Goal: Transaction & Acquisition: Purchase product/service

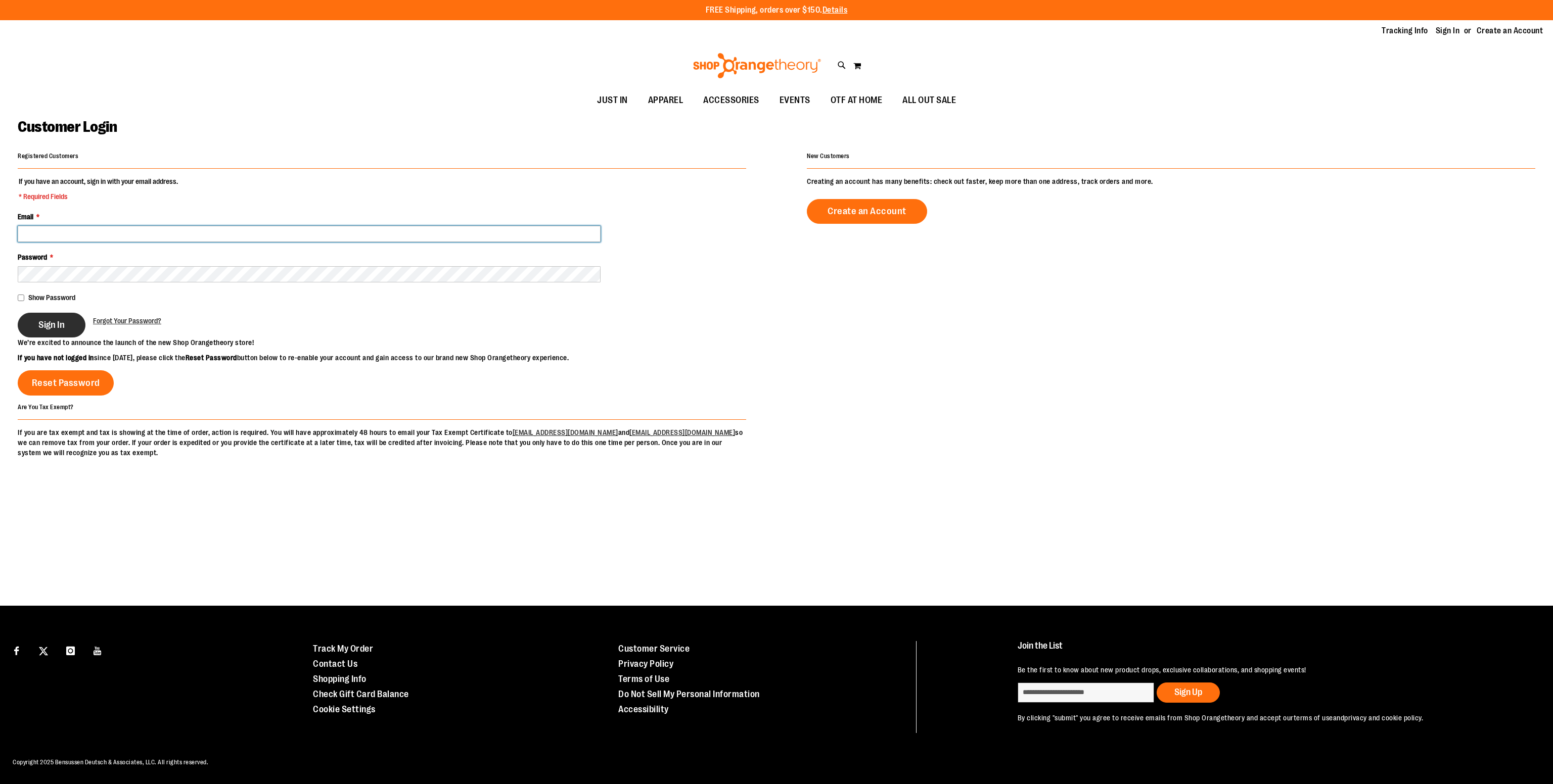
type input "**********"
click at [53, 319] on span "Sign In" at bounding box center [51, 325] width 26 height 11
click at [247, 87] on div "Toggle Nav Search Popular Suggestions Advanced Search" at bounding box center [776, 65] width 1553 height 46
drag, startPoint x: 247, startPoint y: 87, endPoint x: 342, endPoint y: 55, distance: 100.2
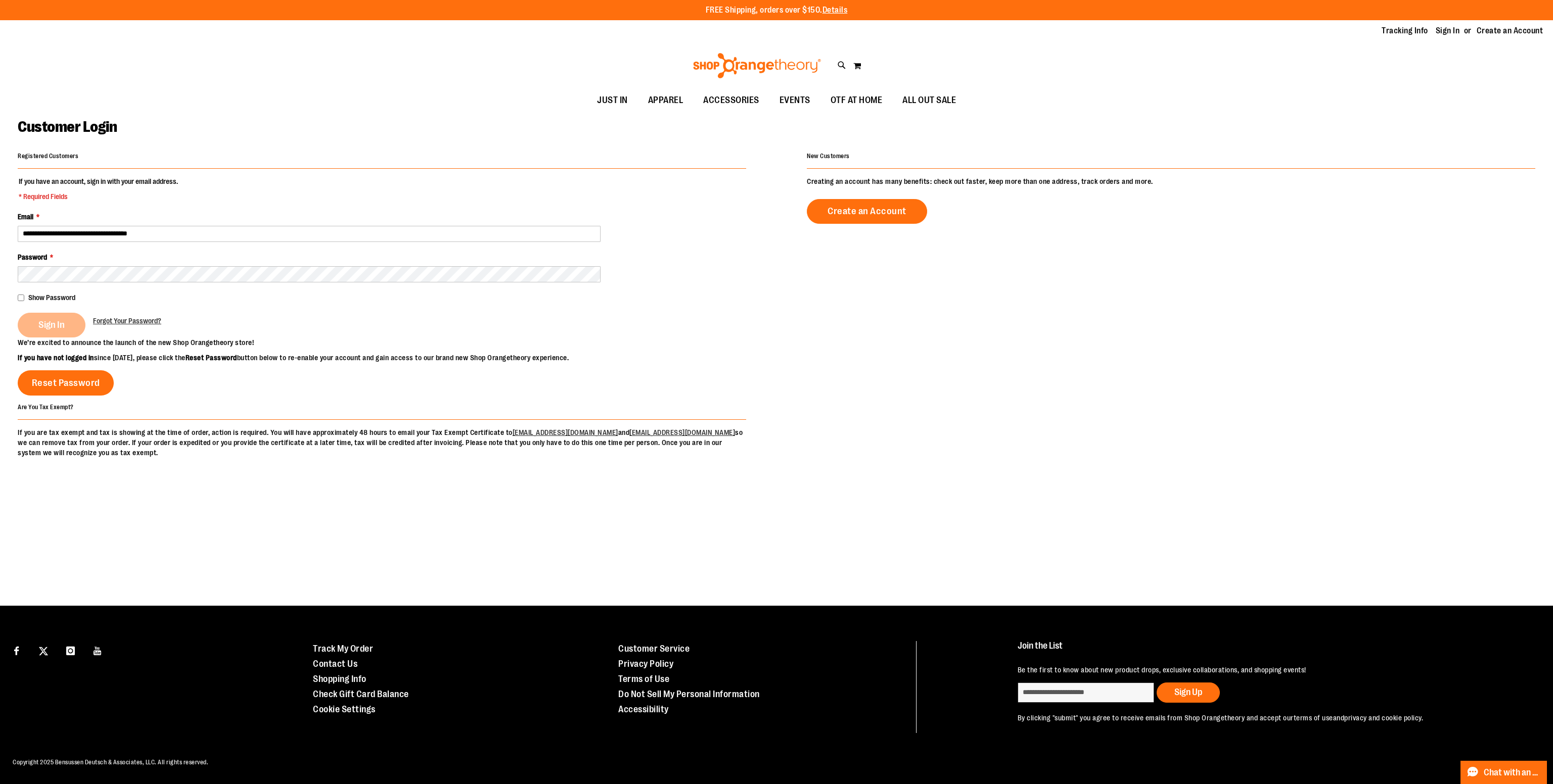
click at [186, 75] on div "Toggle Nav Search Popular Suggestions Advanced Search" at bounding box center [776, 65] width 1553 height 46
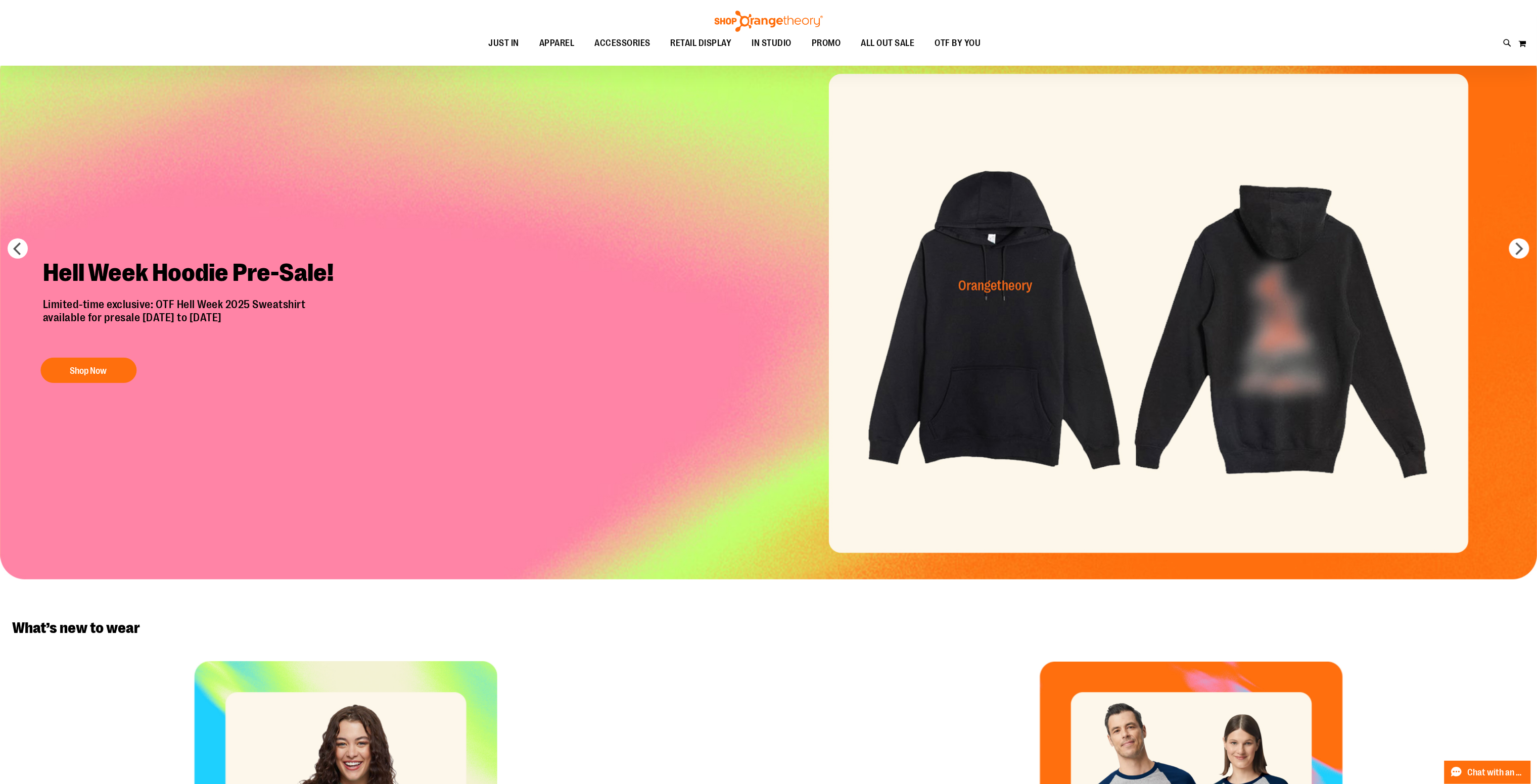
scroll to position [101, 0]
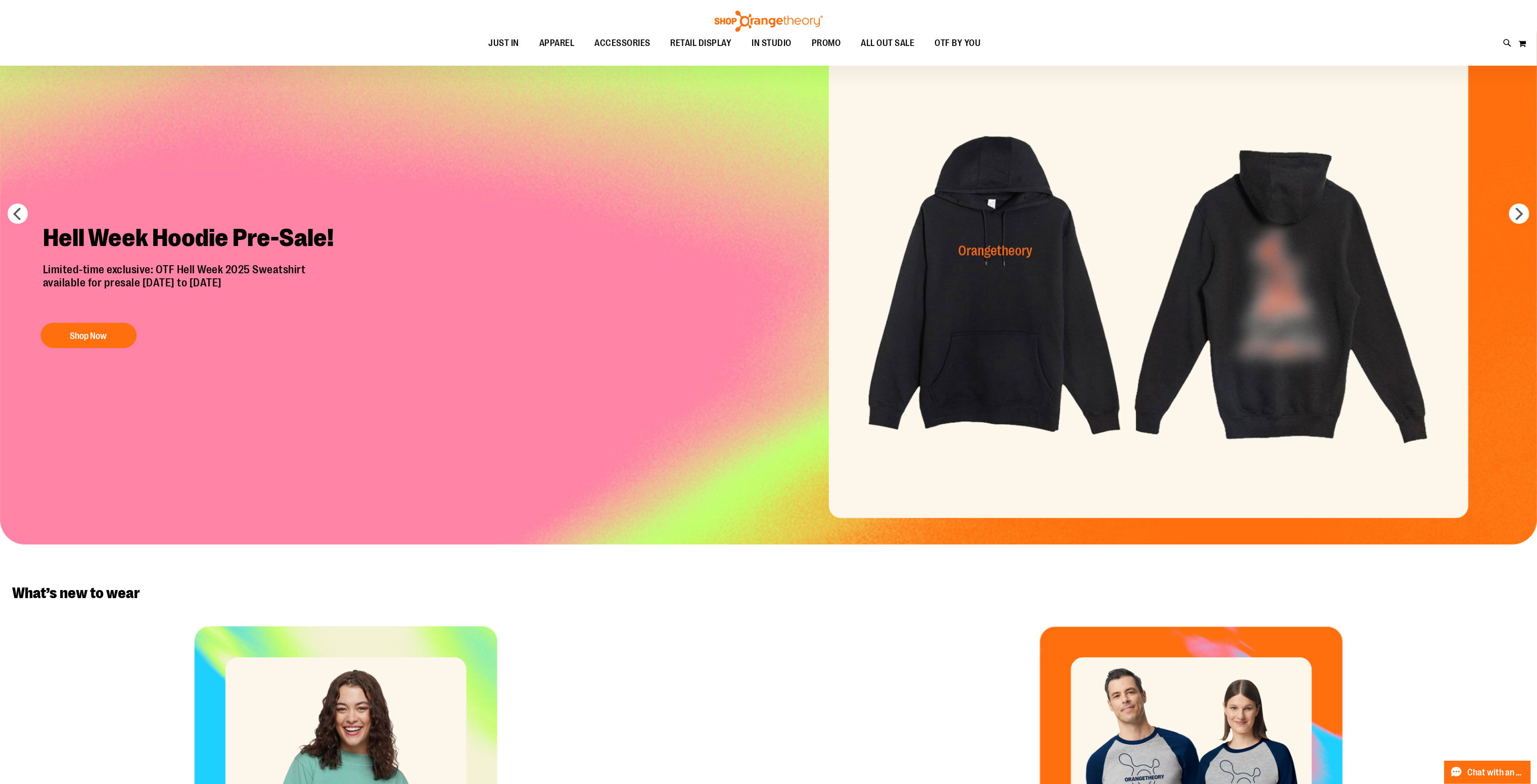
type input "**********"
click at [370, 262] on img "Slide 1 of 7" at bounding box center [768, 278] width 1537 height 534
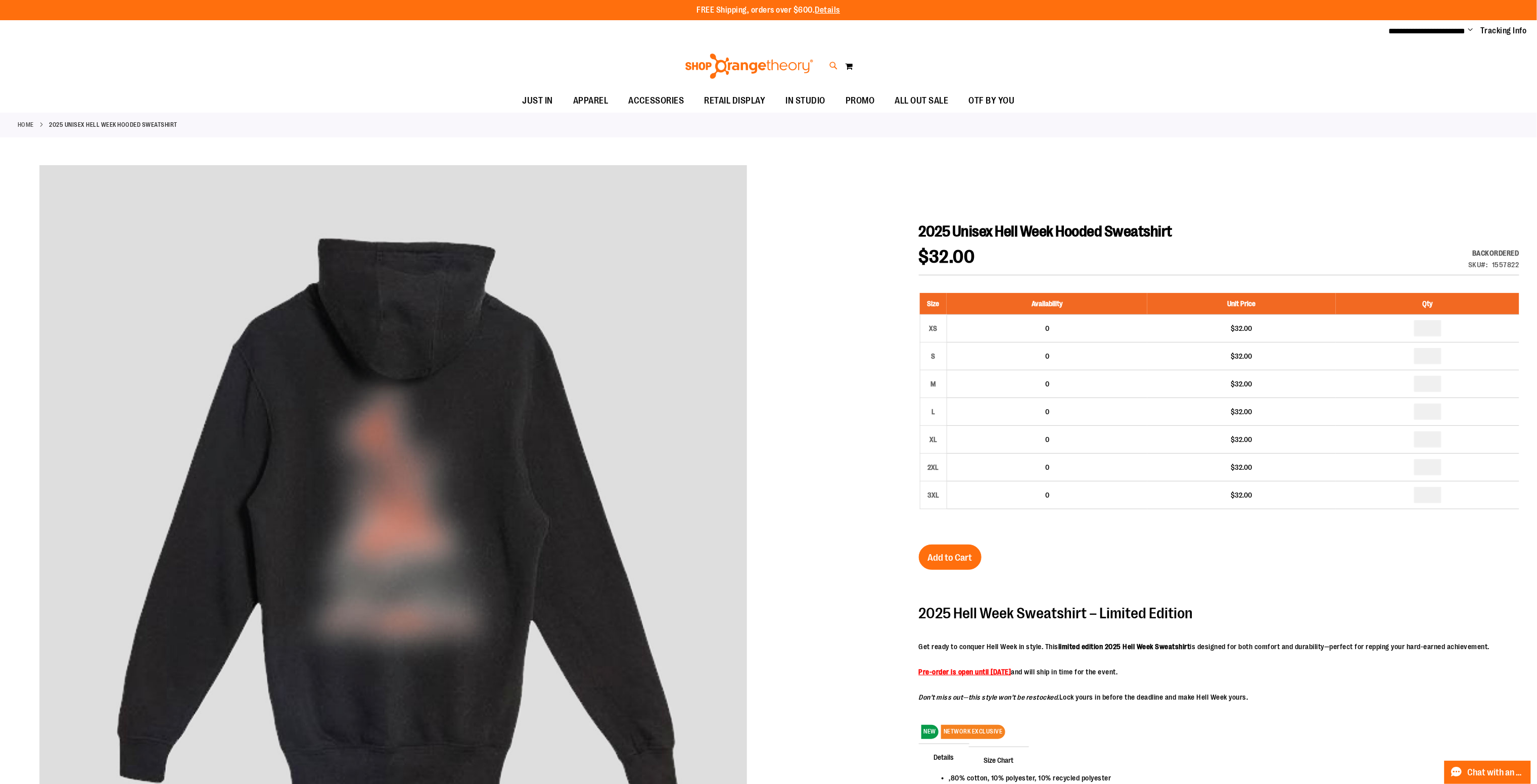
type input "**********"
click at [832, 65] on icon at bounding box center [834, 66] width 9 height 11
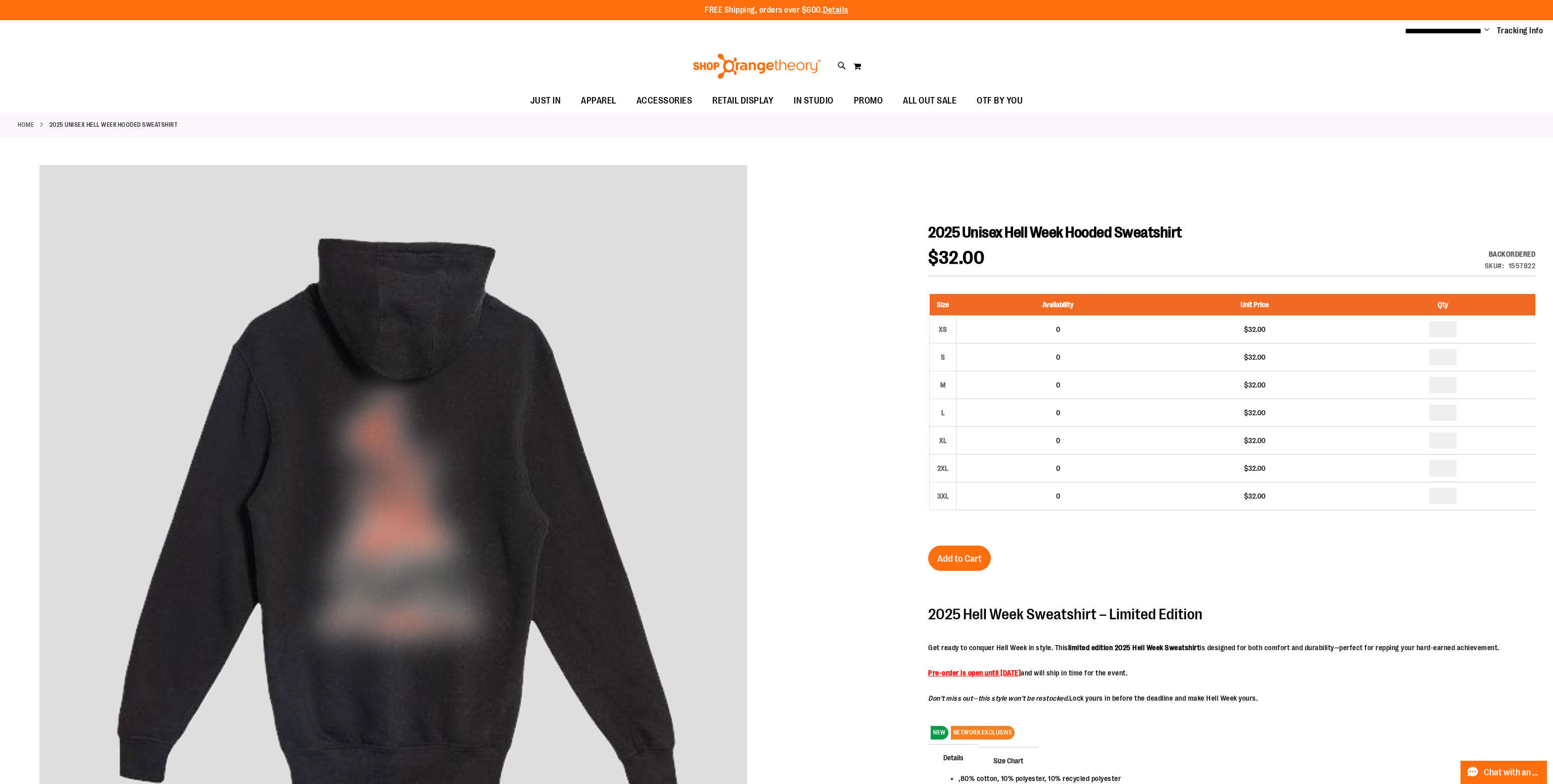
click at [1378, 62] on button "submit" at bounding box center [1377, 58] width 31 height 31
type input "*********"
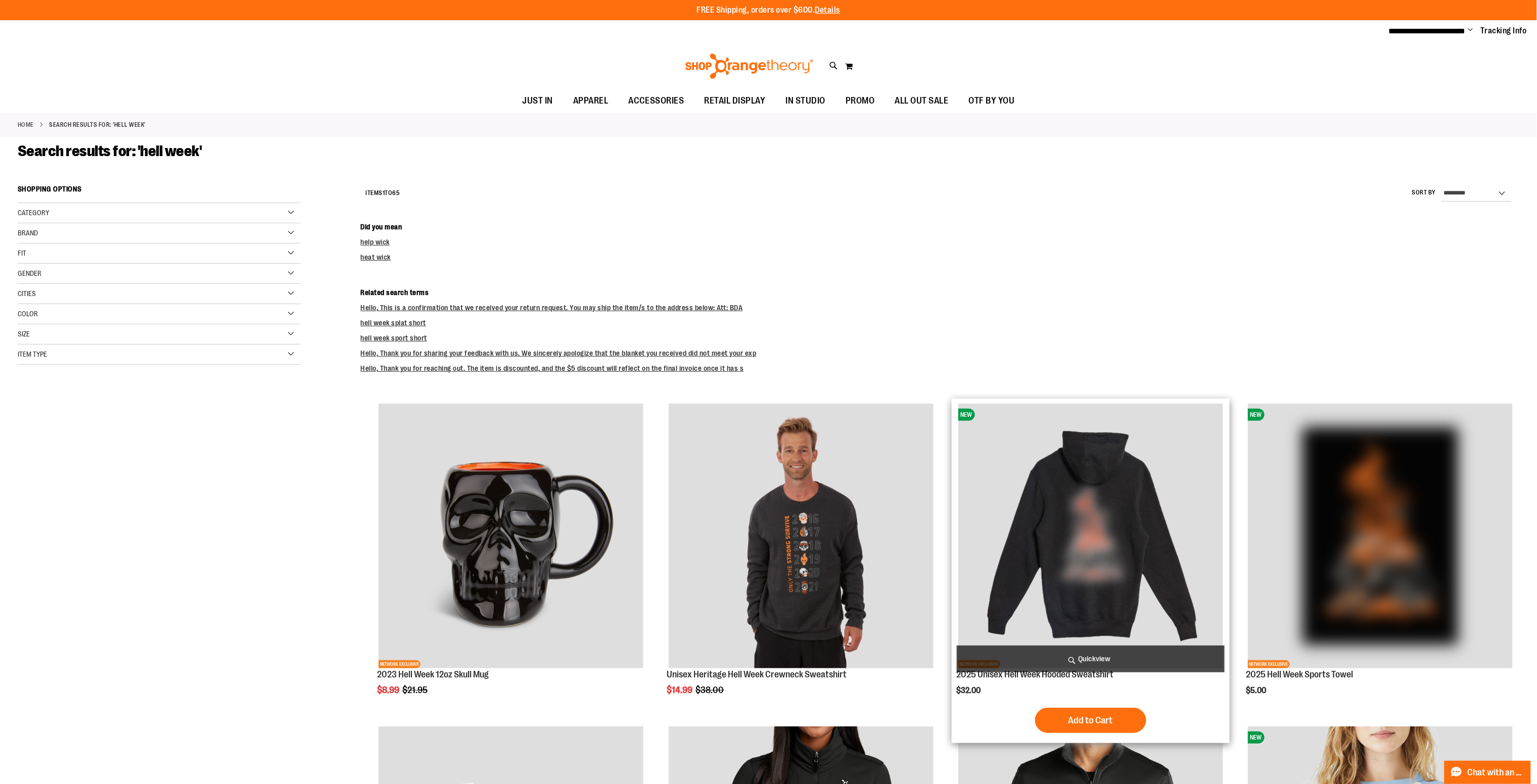
type input "**********"
click at [1142, 453] on img "product" at bounding box center [1091, 536] width 264 height 264
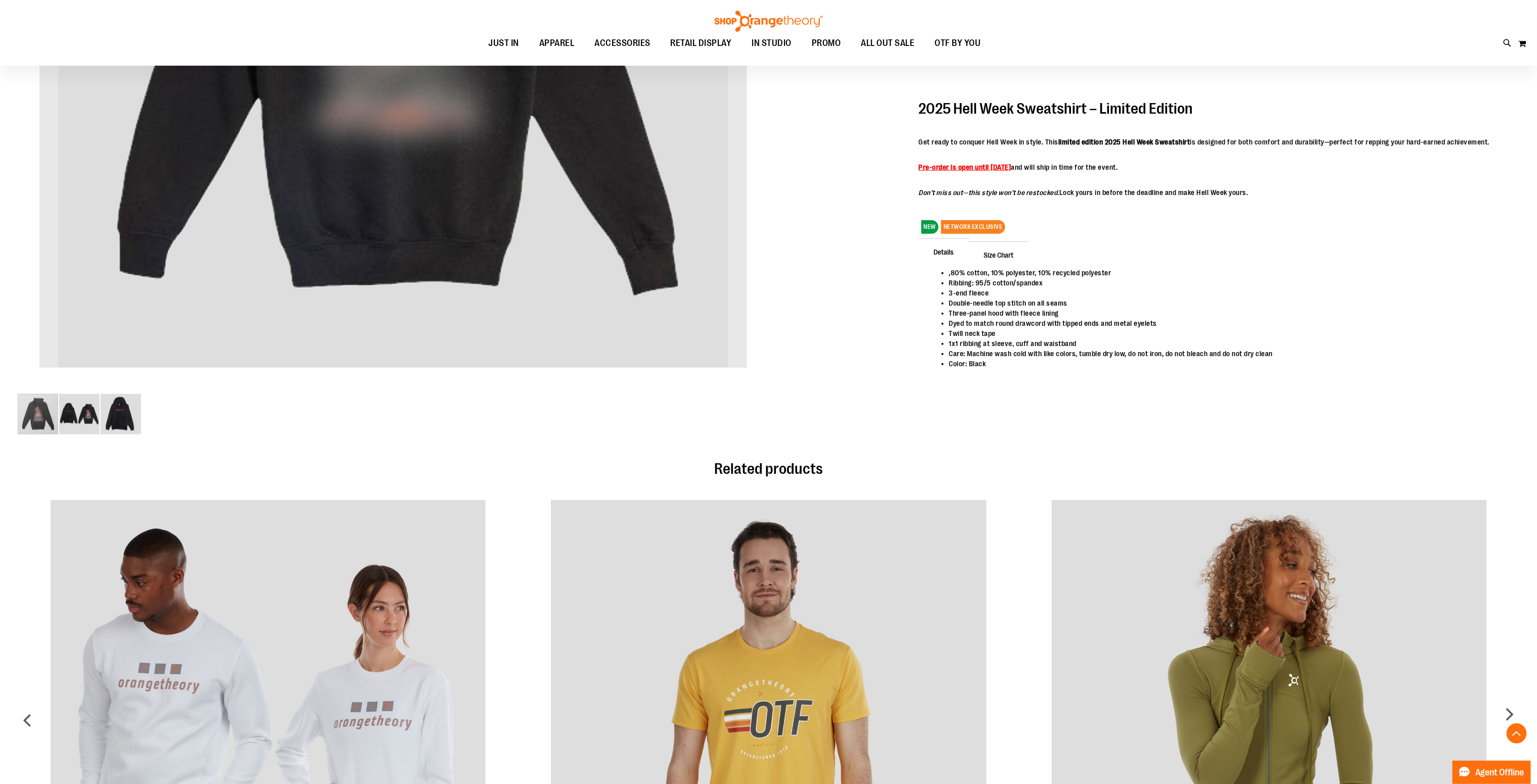
scroll to position [504, 0]
type input "**********"
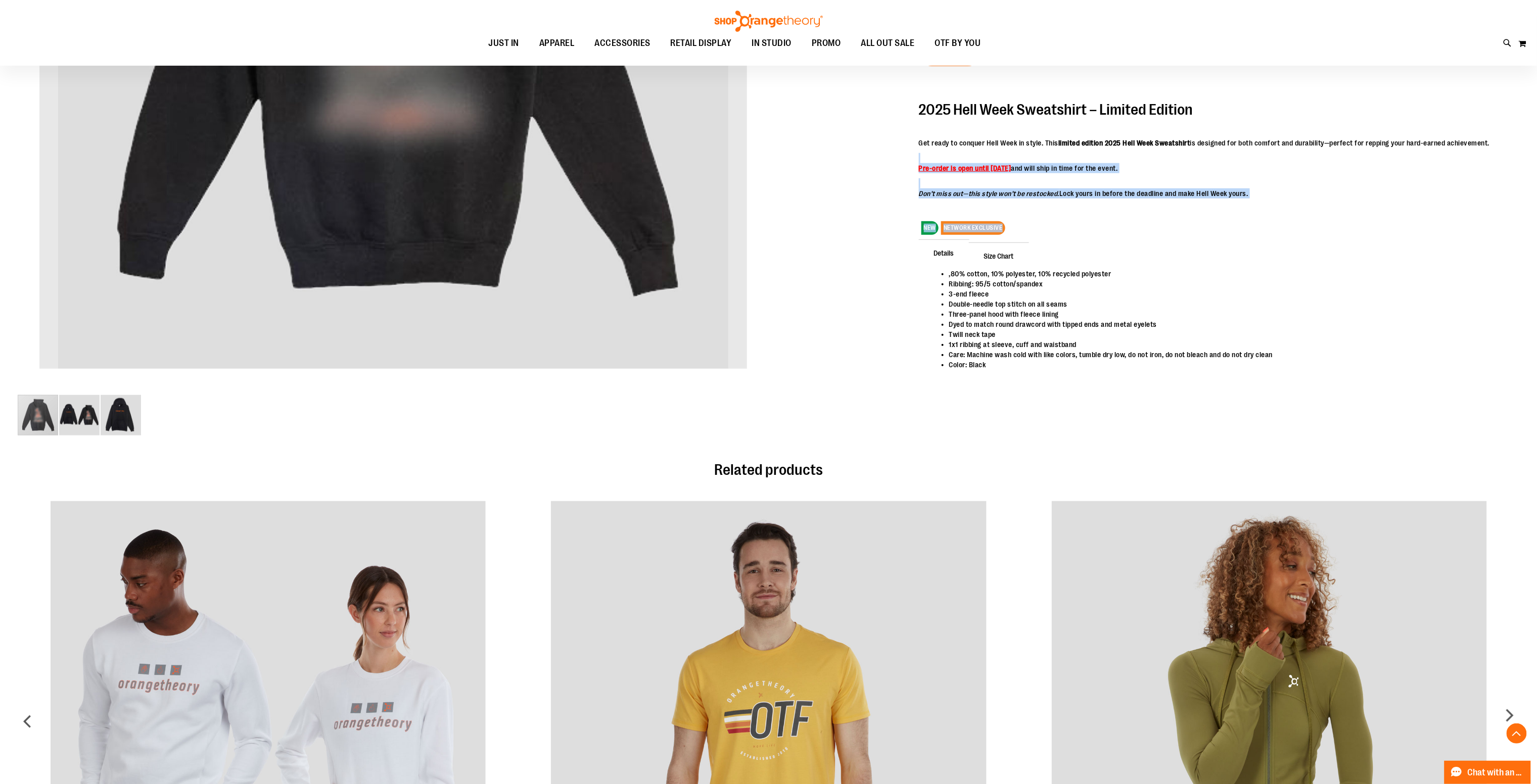
drag, startPoint x: 1280, startPoint y: 189, endPoint x: 1287, endPoint y: 228, distance: 39.6
click at [1287, 228] on div "2025 Unisex Hell Week Hooded Sweatshirt $32.00 Backordered Only %1 left SKU 155…" at bounding box center [1219, 65] width 600 height 692
click at [1225, 350] on li "1x1 ribbing at sleeve, cuff and waistband" at bounding box center [1229, 345] width 560 height 10
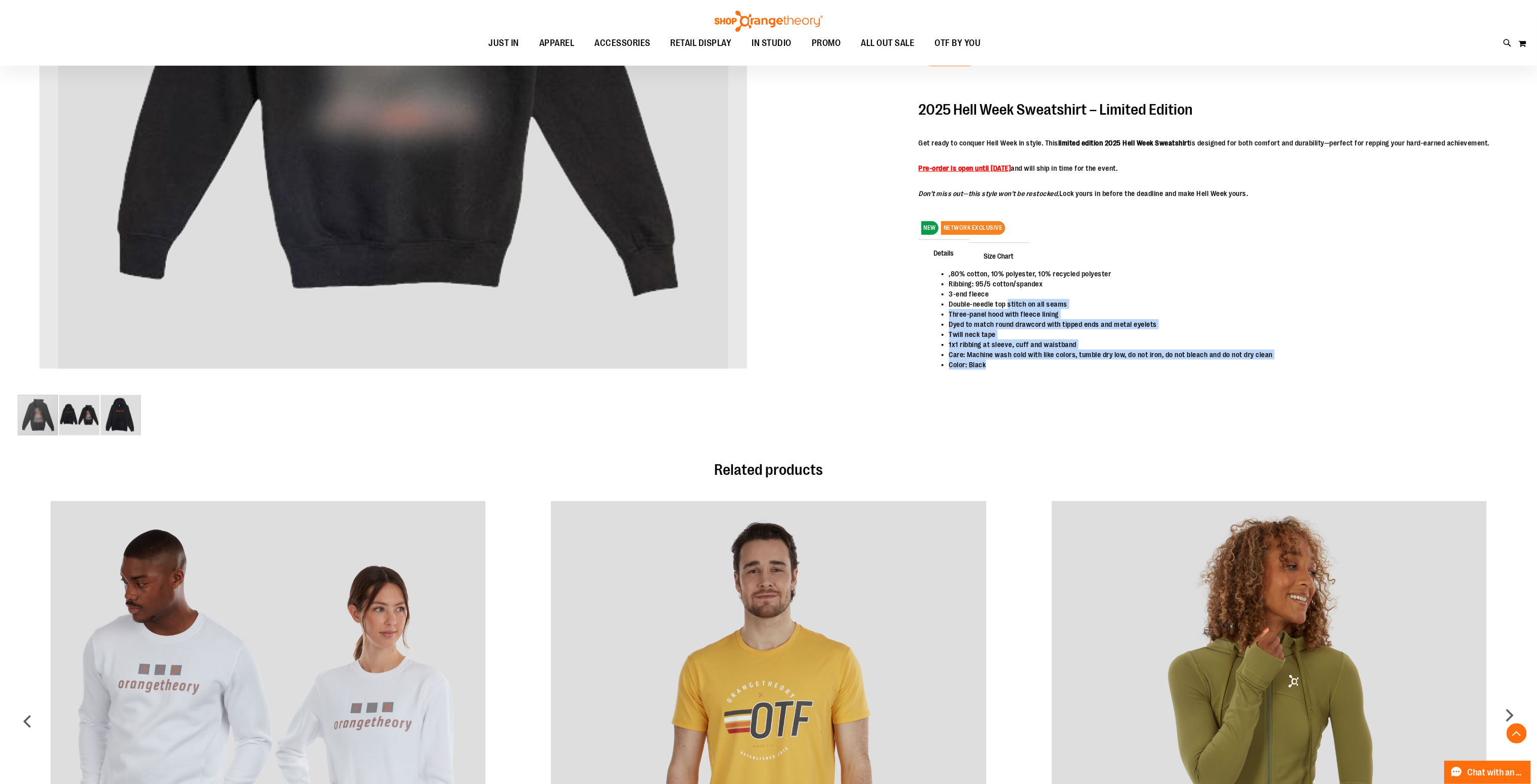
drag, startPoint x: 988, startPoint y: 368, endPoint x: 1009, endPoint y: 301, distance: 70.2
click at [1009, 301] on div ",80% cotton, 10% polyester, 10% recycled polyester Ribbing: 95/5 cotton/spandex…" at bounding box center [1219, 331] width 600 height 124
click at [1009, 301] on li "Double-needle top stitch on all seams" at bounding box center [1229, 304] width 560 height 10
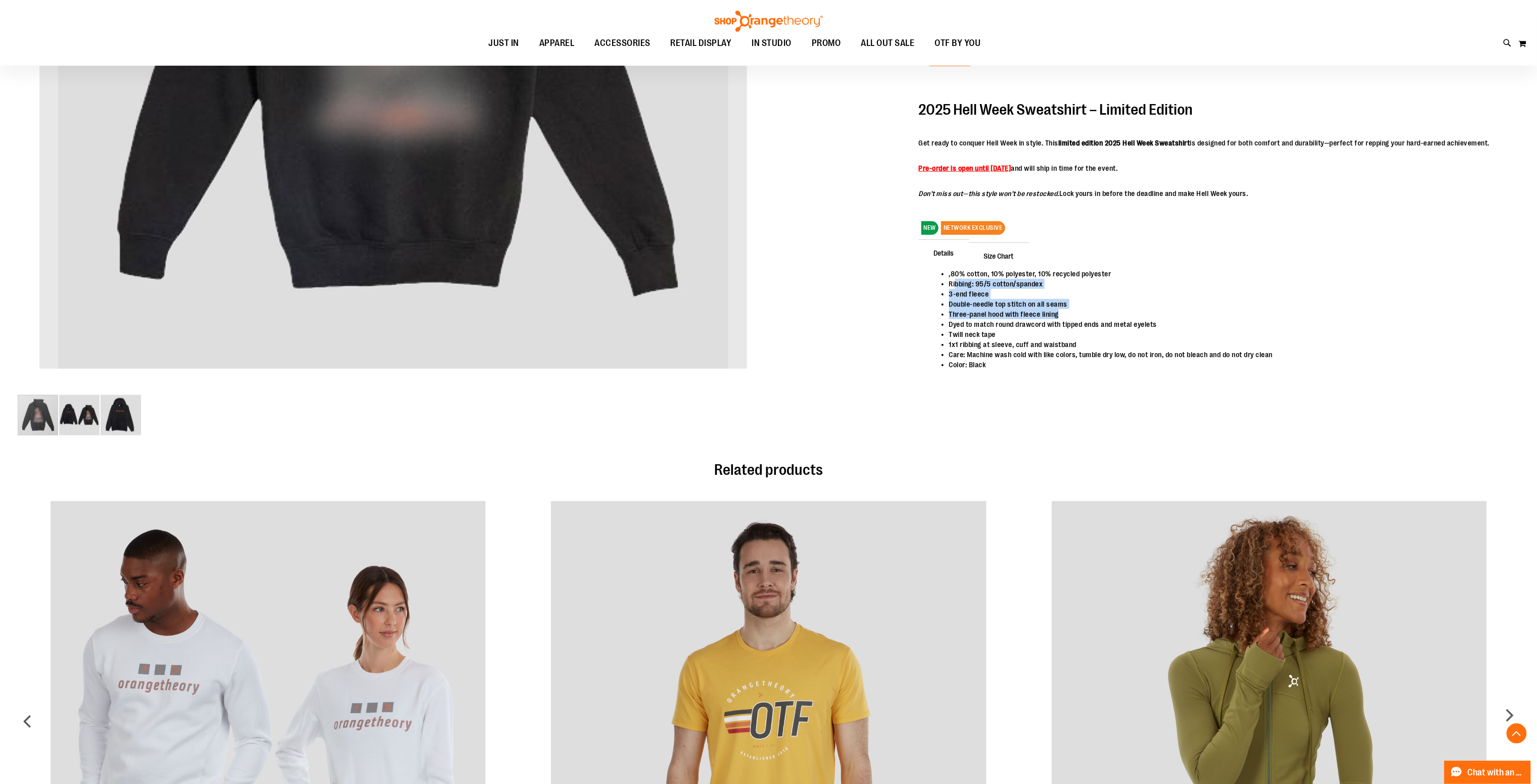
drag, startPoint x: 956, startPoint y: 289, endPoint x: 1095, endPoint y: 367, distance: 159.4
click at [1068, 329] on ul ",80% cotton, 10% polyester, 10% recycled polyester Ribbing: 95/5 cotton/spandex…" at bounding box center [1219, 319] width 580 height 101
drag, startPoint x: 1095, startPoint y: 367, endPoint x: 1091, endPoint y: 377, distance: 10.8
click at [1093, 375] on div ",80% cotton, 10% polyester, 10% recycled polyester Ribbing: 95/5 cotton/spandex…" at bounding box center [1219, 331] width 600 height 124
drag, startPoint x: 1088, startPoint y: 194, endPoint x: 1205, endPoint y: 194, distance: 117.0
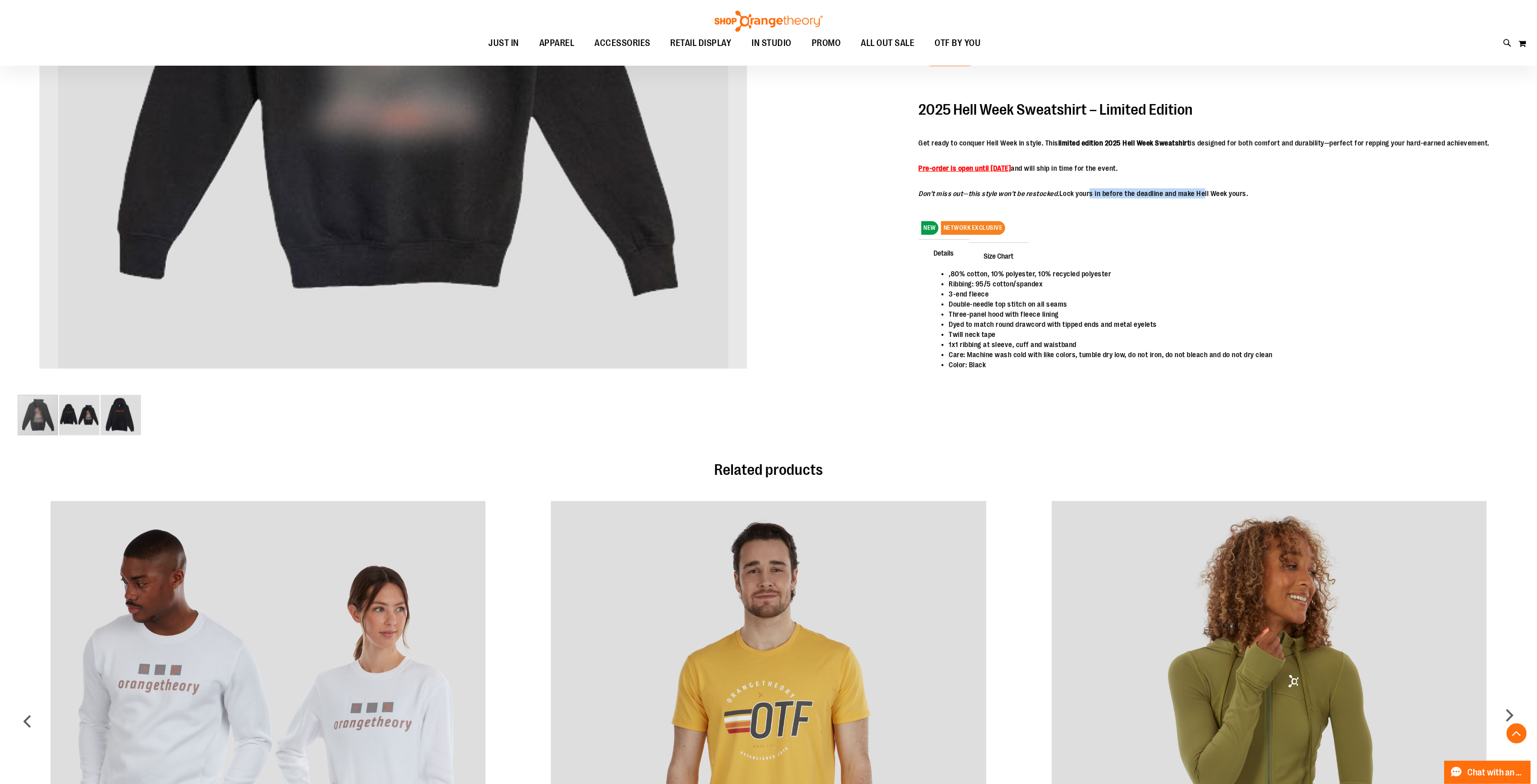
click at [1205, 194] on p "Don’t miss out—this style won’t be restocked. Lock yours in before the deadline…" at bounding box center [1204, 193] width 571 height 10
drag, startPoint x: 1280, startPoint y: 202, endPoint x: 953, endPoint y: 203, distance: 327.0
click at [953, 203] on div "2025 Hell Week Sweatshirt – Limited Edition Get ready to conquer Hell Week in s…" at bounding box center [1204, 146] width 571 height 114
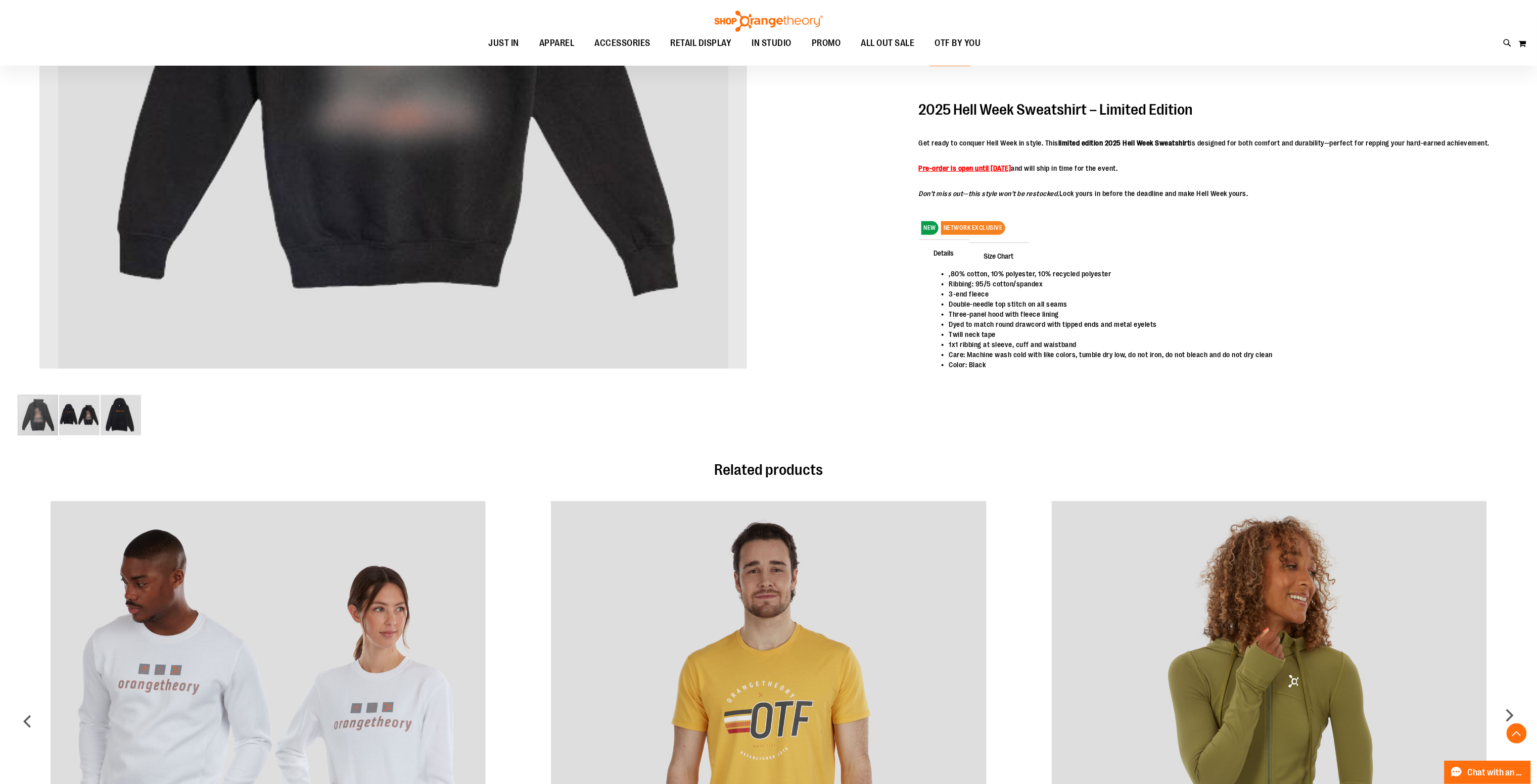
drag, startPoint x: 953, startPoint y: 203, endPoint x: 1090, endPoint y: 182, distance: 138.6
click at [1090, 182] on div "2025 Hell Week Sweatshirt – Limited Edition Get ready to conquer Hell Week in s…" at bounding box center [1204, 146] width 571 height 114
click at [1091, 188] on div "2025 Hell Week Sweatshirt – Limited Edition Get ready to conquer Hell Week in s…" at bounding box center [1204, 150] width 571 height 97
drag, startPoint x: 1060, startPoint y: 191, endPoint x: 1231, endPoint y: 200, distance: 171.2
click at [1231, 198] on p "Don’t miss out—this style won’t be restocked. Lock yours in before the deadline…" at bounding box center [1204, 193] width 571 height 10
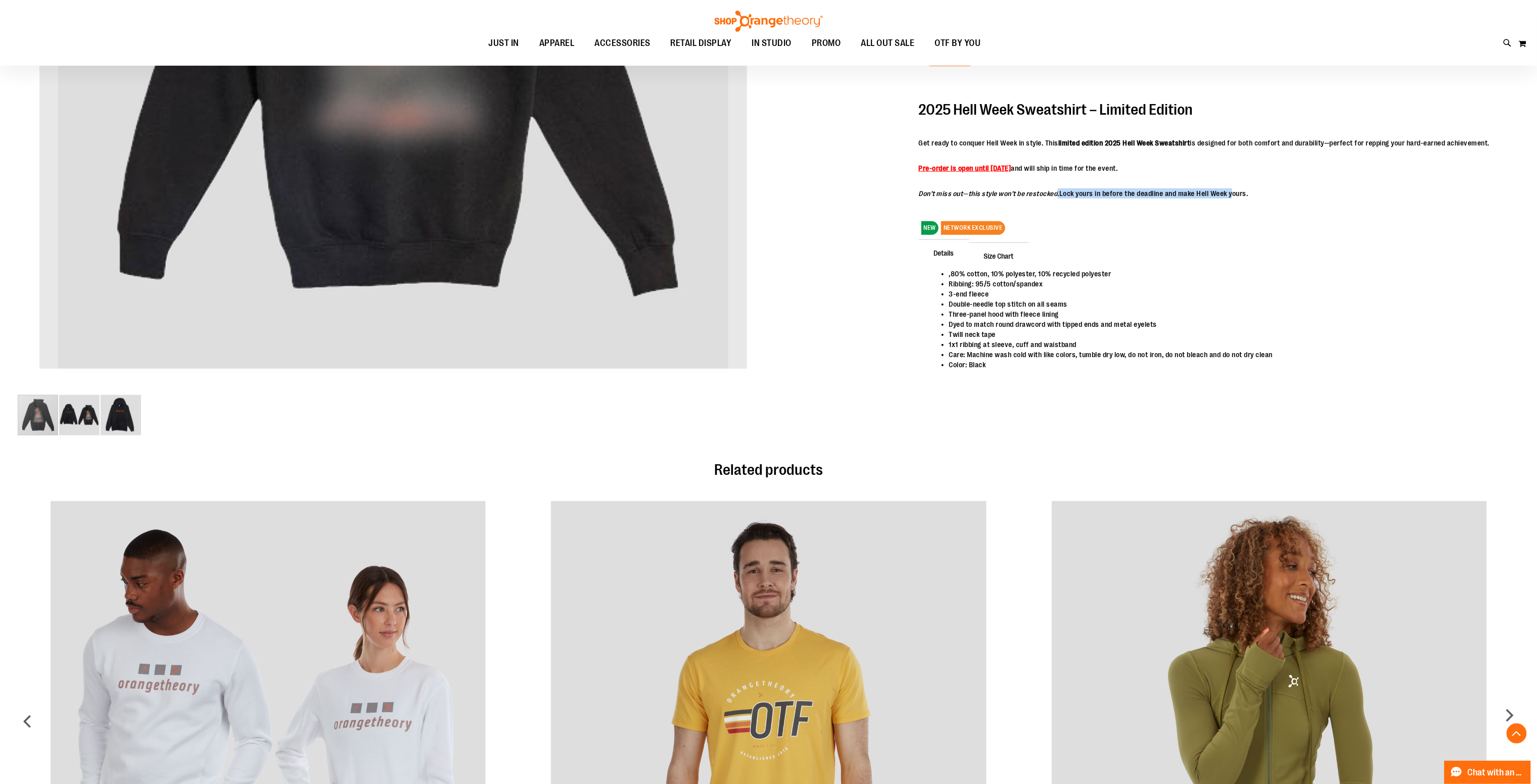
click at [1231, 198] on p "Don’t miss out—this style won’t be restocked. Lock yours in before the deadline…" at bounding box center [1204, 193] width 571 height 10
drag, startPoint x: 1273, startPoint y: 193, endPoint x: 1113, endPoint y: 201, distance: 160.2
click at [1113, 201] on div "2025 Hell Week Sweatshirt – Limited Edition Get ready to conquer Hell Week in s…" at bounding box center [1204, 146] width 571 height 114
click at [1113, 202] on div "2025 Hell Week Sweatshirt – Limited Edition Get ready to conquer Hell Week in s…" at bounding box center [1204, 146] width 571 height 114
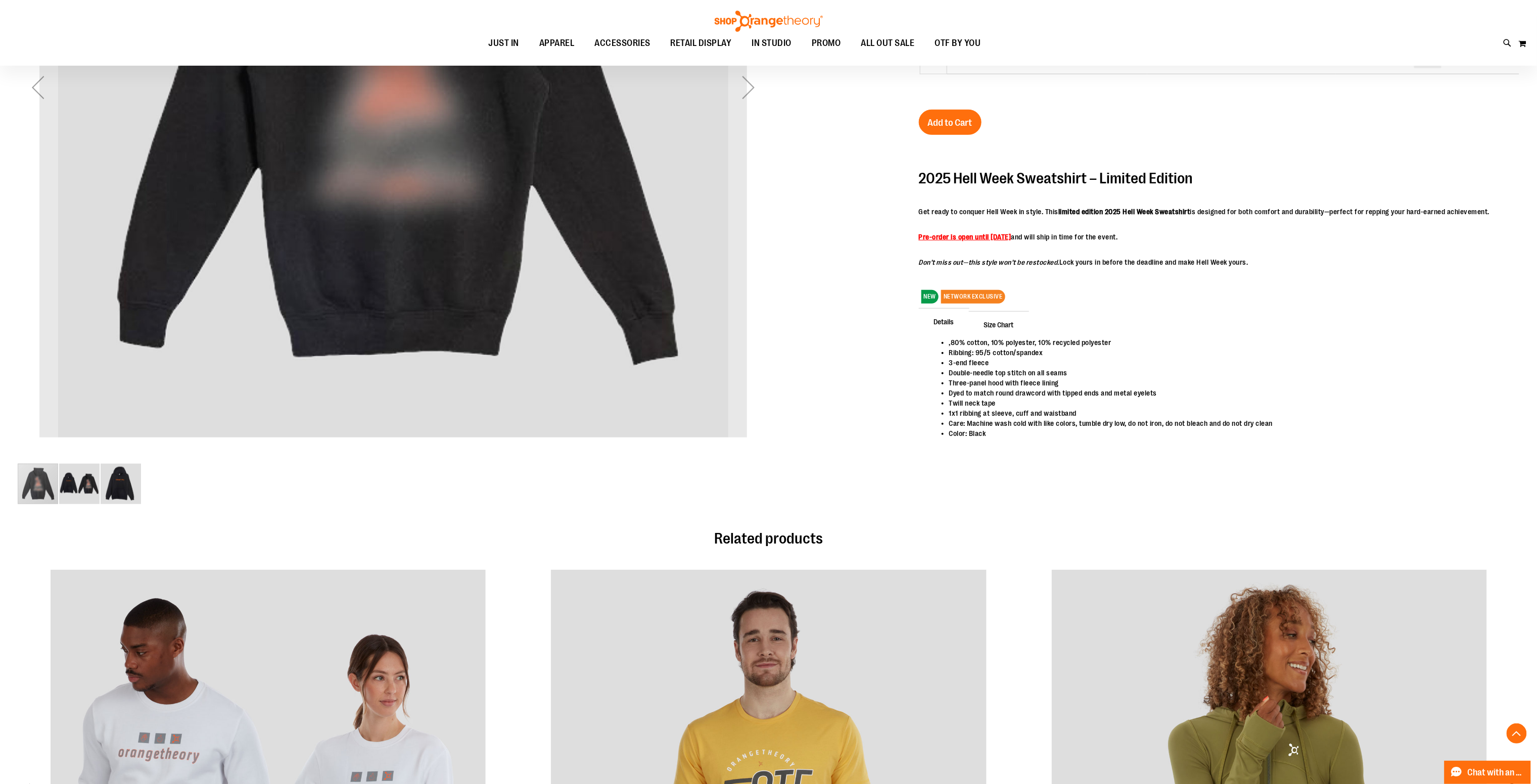
scroll to position [403, 0]
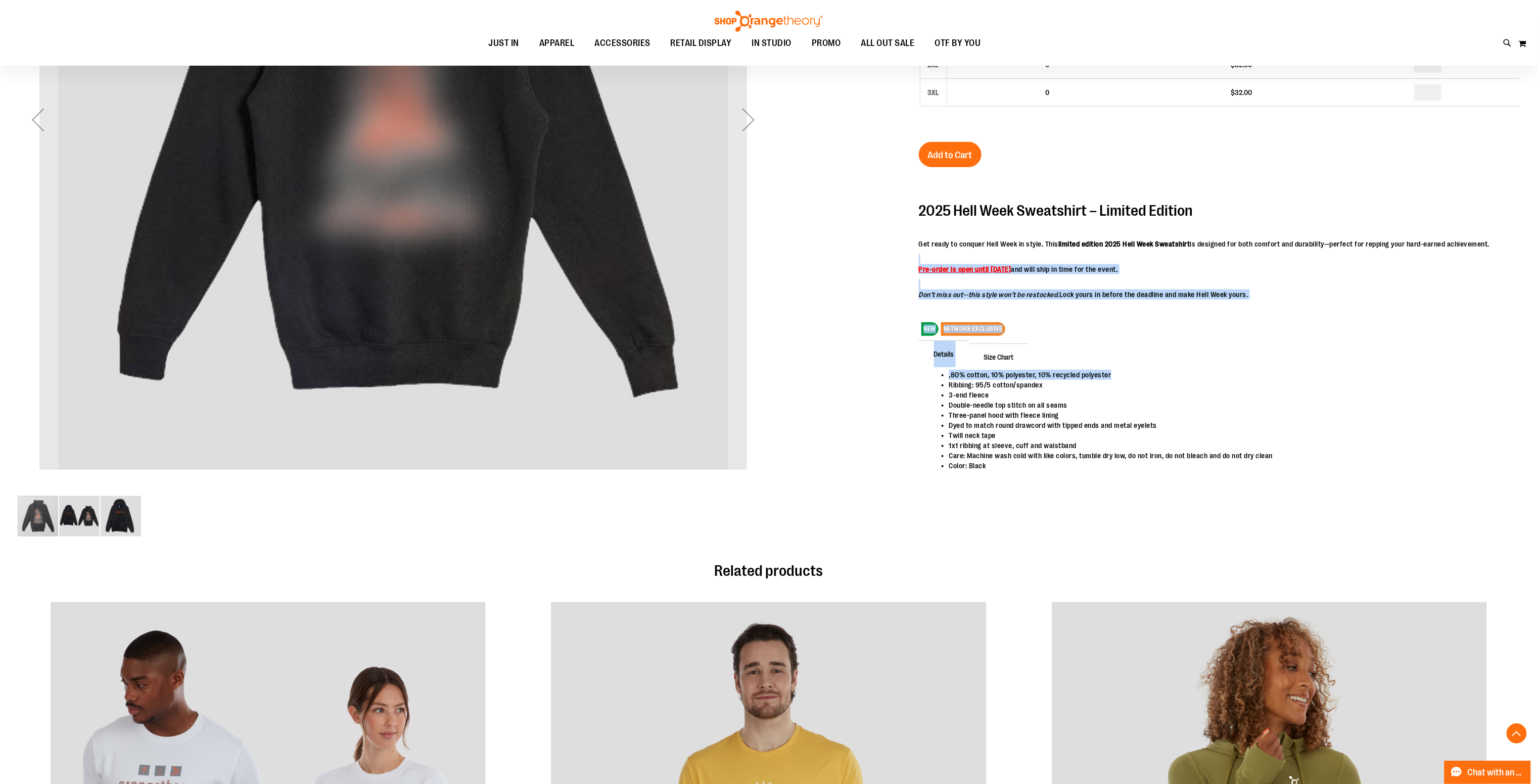
drag, startPoint x: 1413, startPoint y: 252, endPoint x: 1413, endPoint y: 312, distance: 60.0
click at [1413, 312] on div "2025 Unisex Hell Week Hooded Sweatshirt $32.00 Backordered Only %1 left SKU 155…" at bounding box center [1219, 166] width 600 height 692
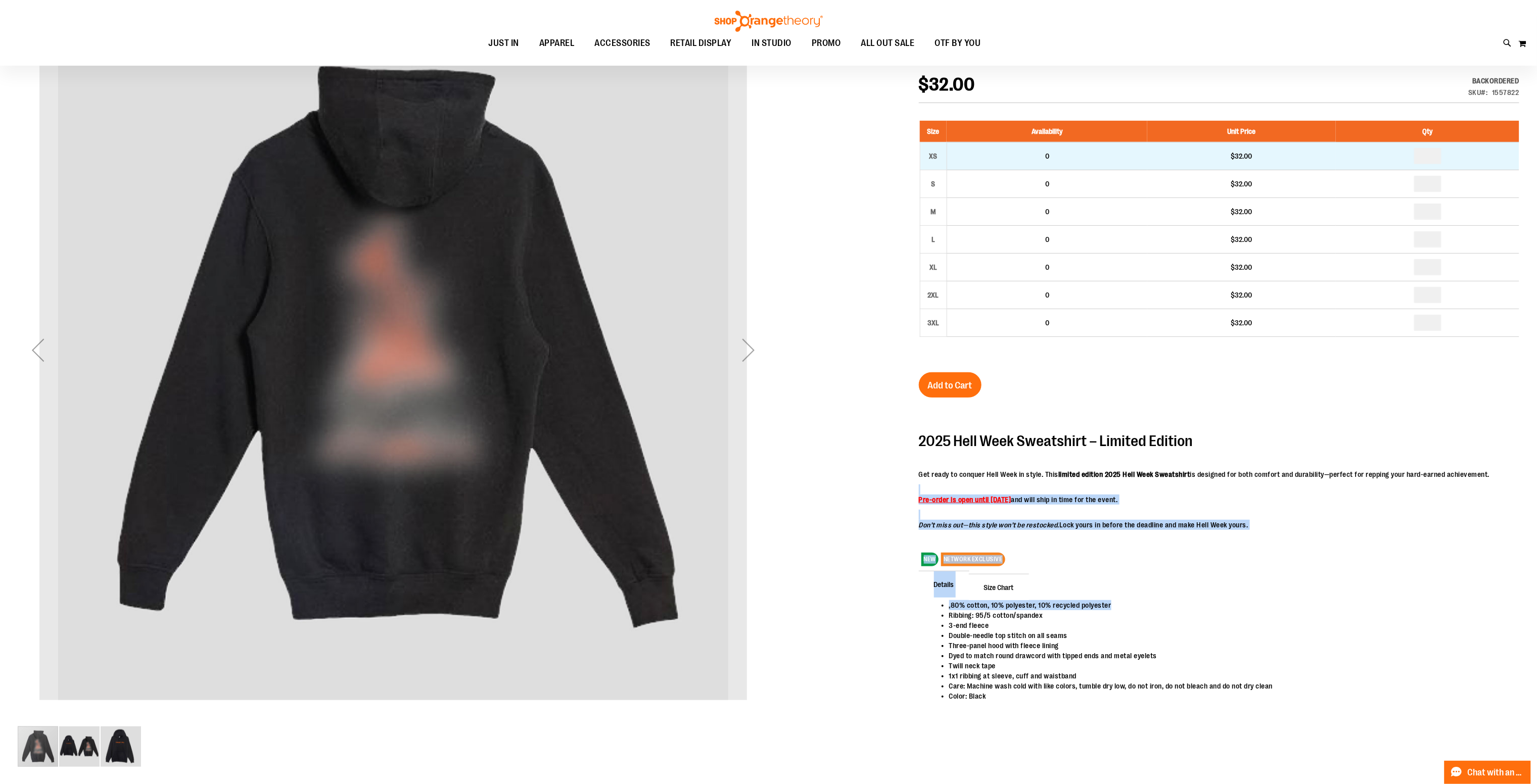
scroll to position [0, 0]
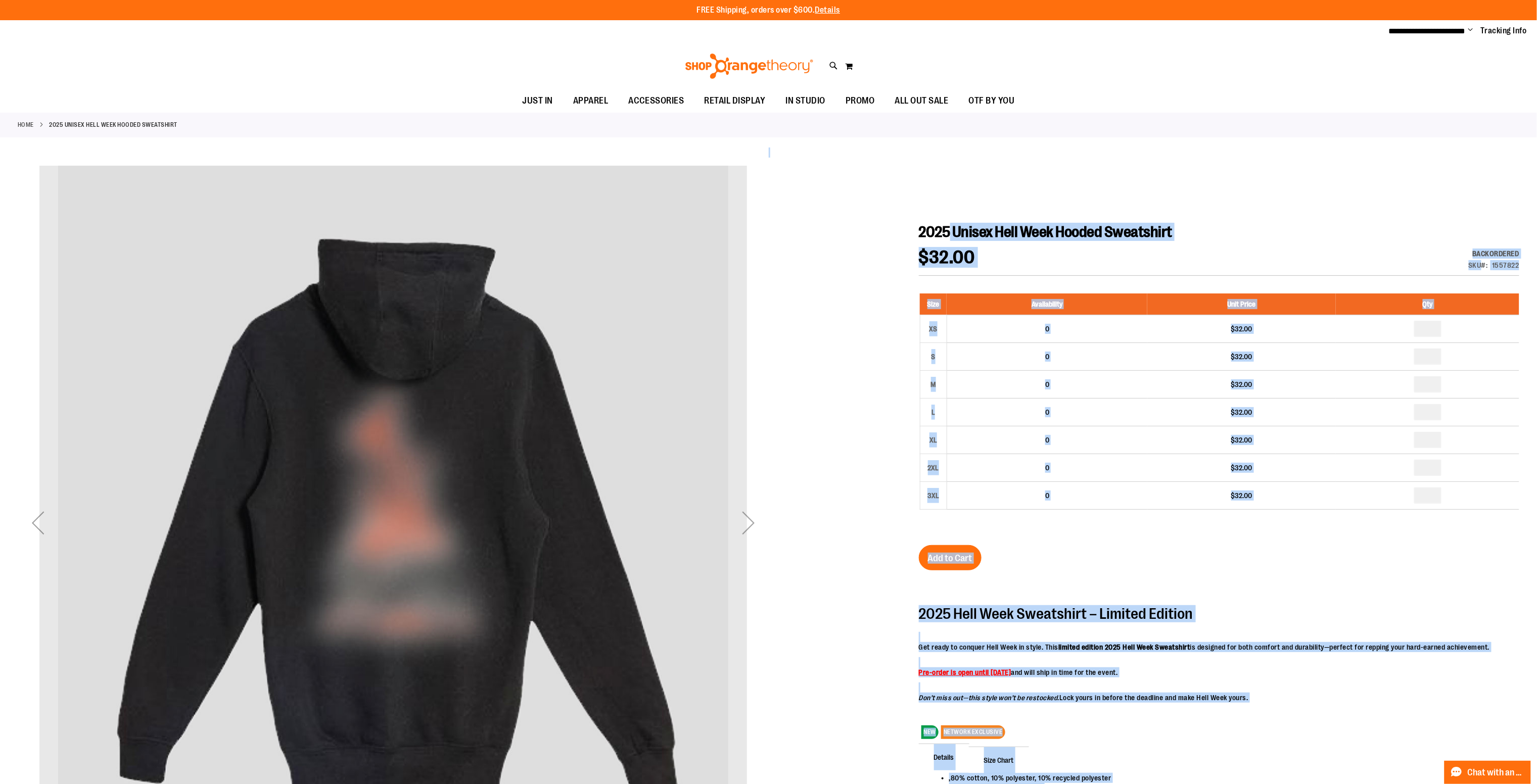
drag, startPoint x: 911, startPoint y: 233, endPoint x: 965, endPoint y: 244, distance: 55.1
click at [965, 244] on div "2025 Unisex Hell Week Hooded Sweatshirt $32.00 Backordered Only %1 left SKU 155…" at bounding box center [1219, 569] width 600 height 692
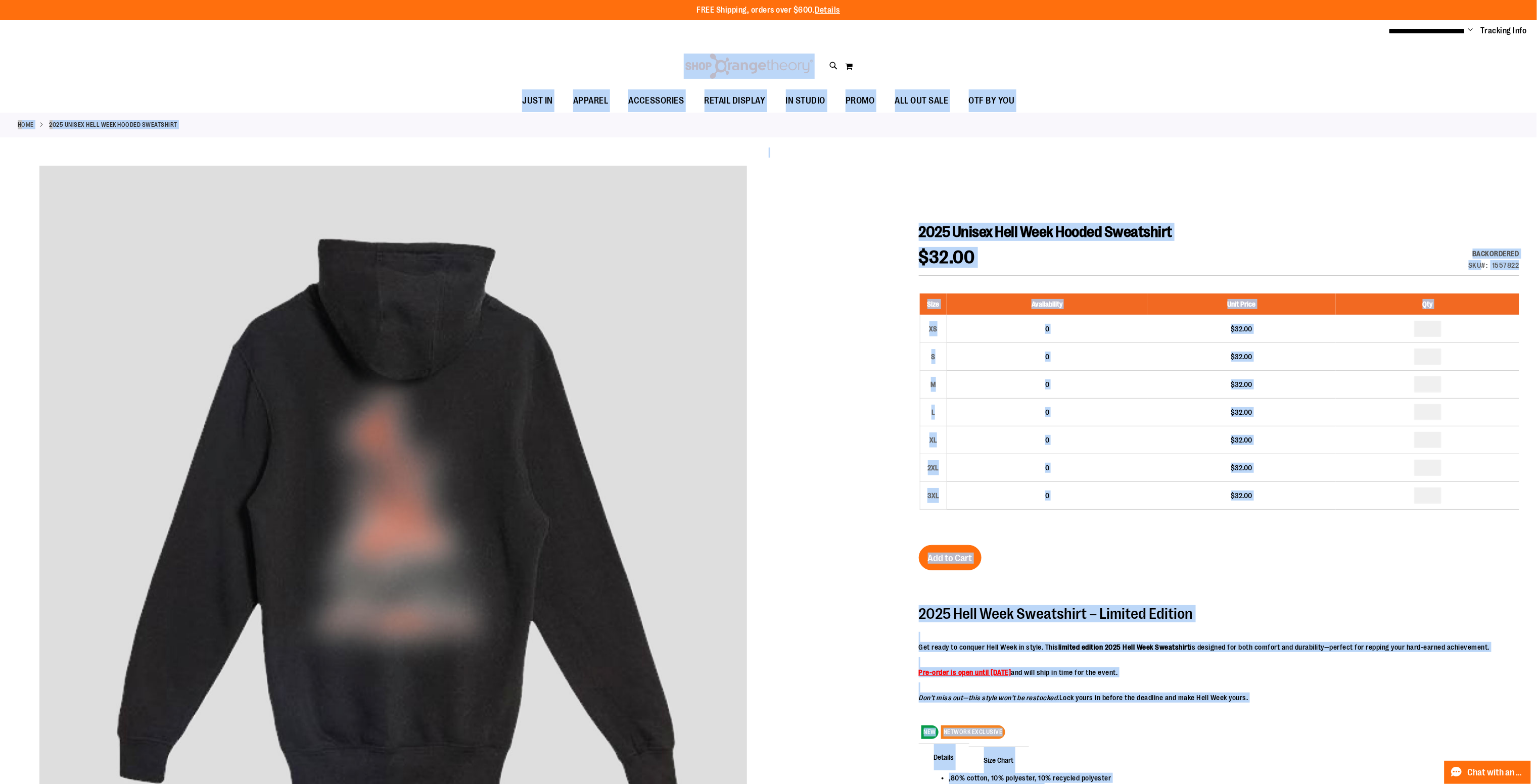
drag, startPoint x: 486, startPoint y: 52, endPoint x: 1521, endPoint y: 232, distance: 1050.5
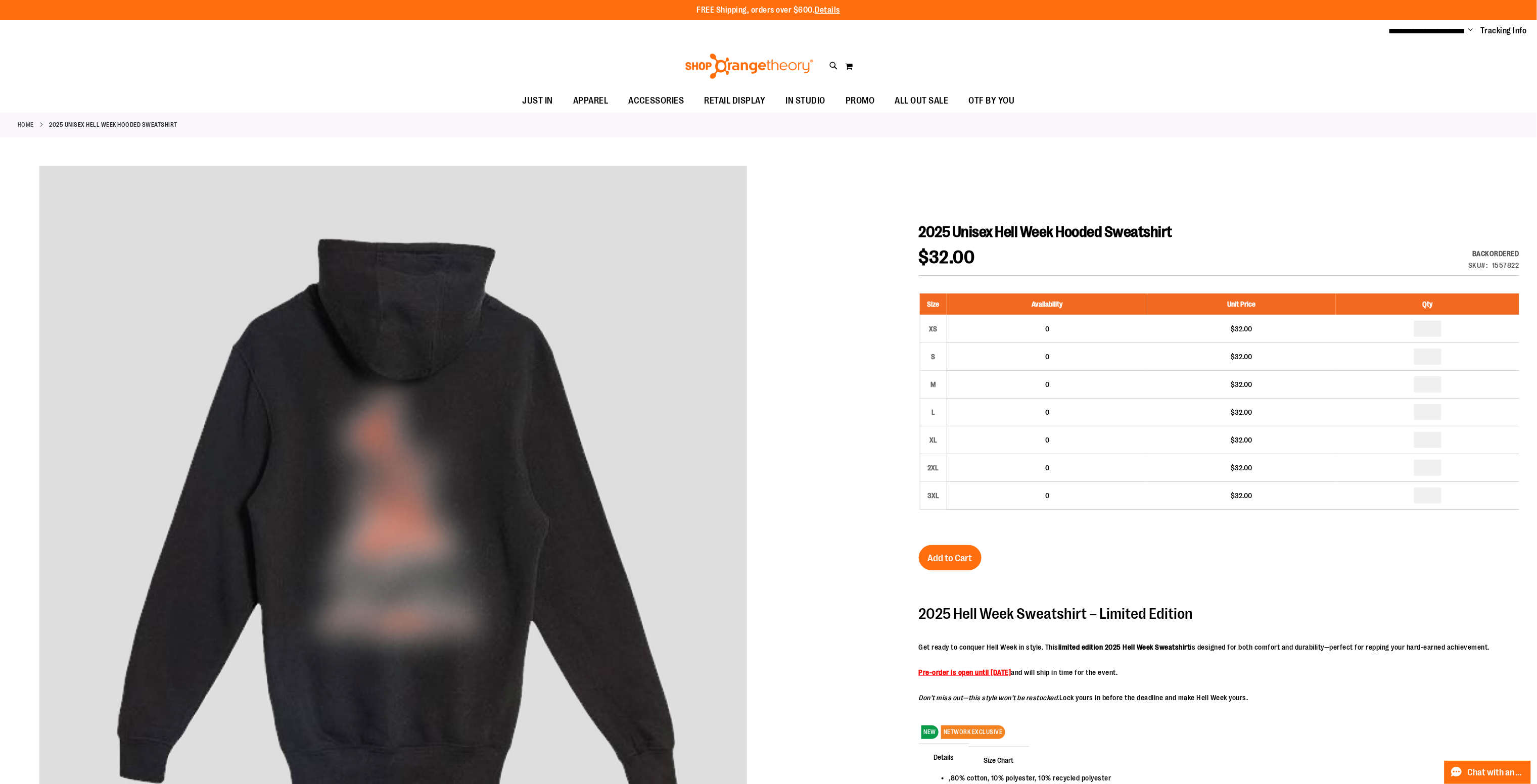
click at [1202, 88] on div "Toggle Nav Search Popular Suggestions Advanced Search" at bounding box center [768, 65] width 1537 height 46
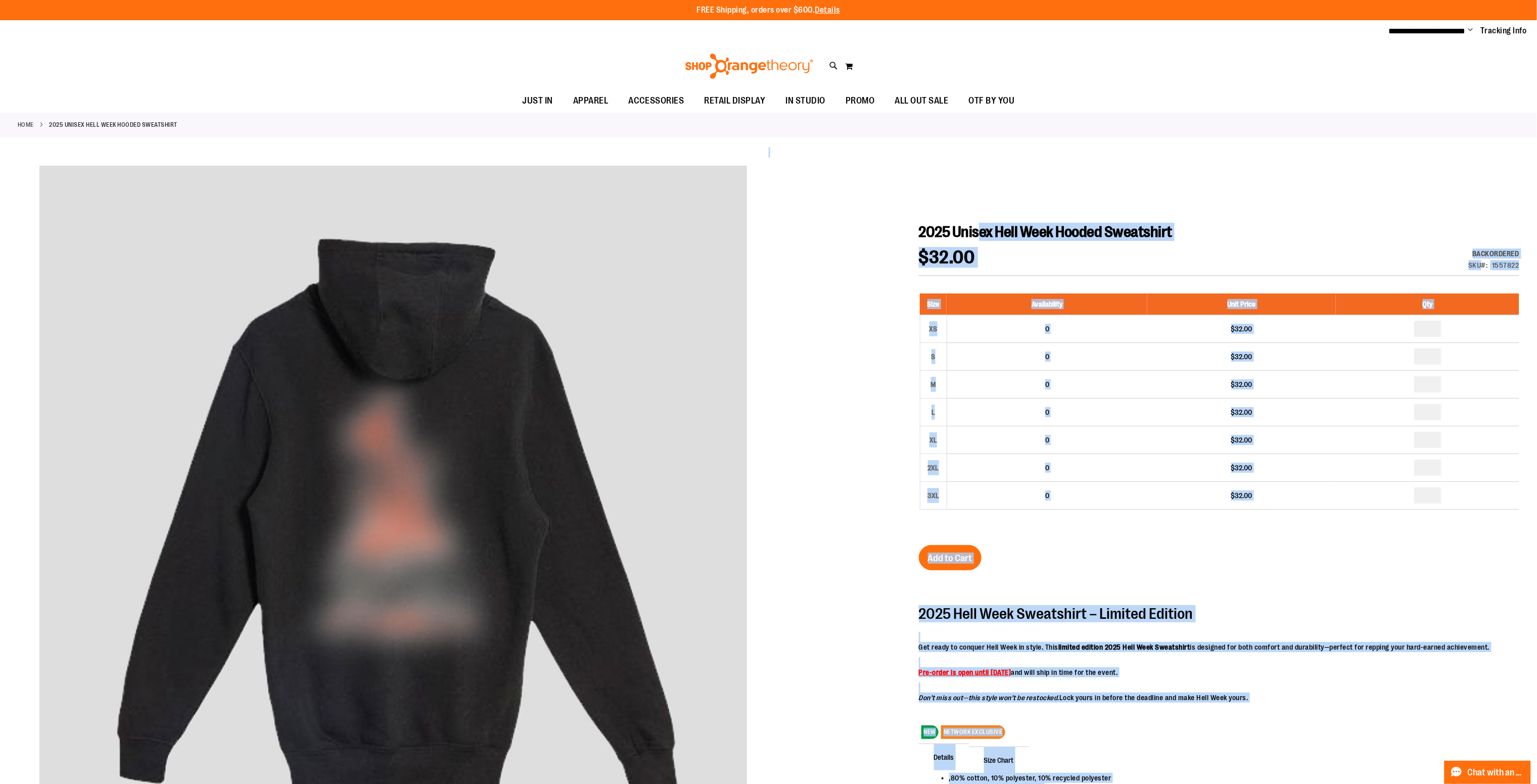
drag, startPoint x: 906, startPoint y: 218, endPoint x: 988, endPoint y: 240, distance: 84.9
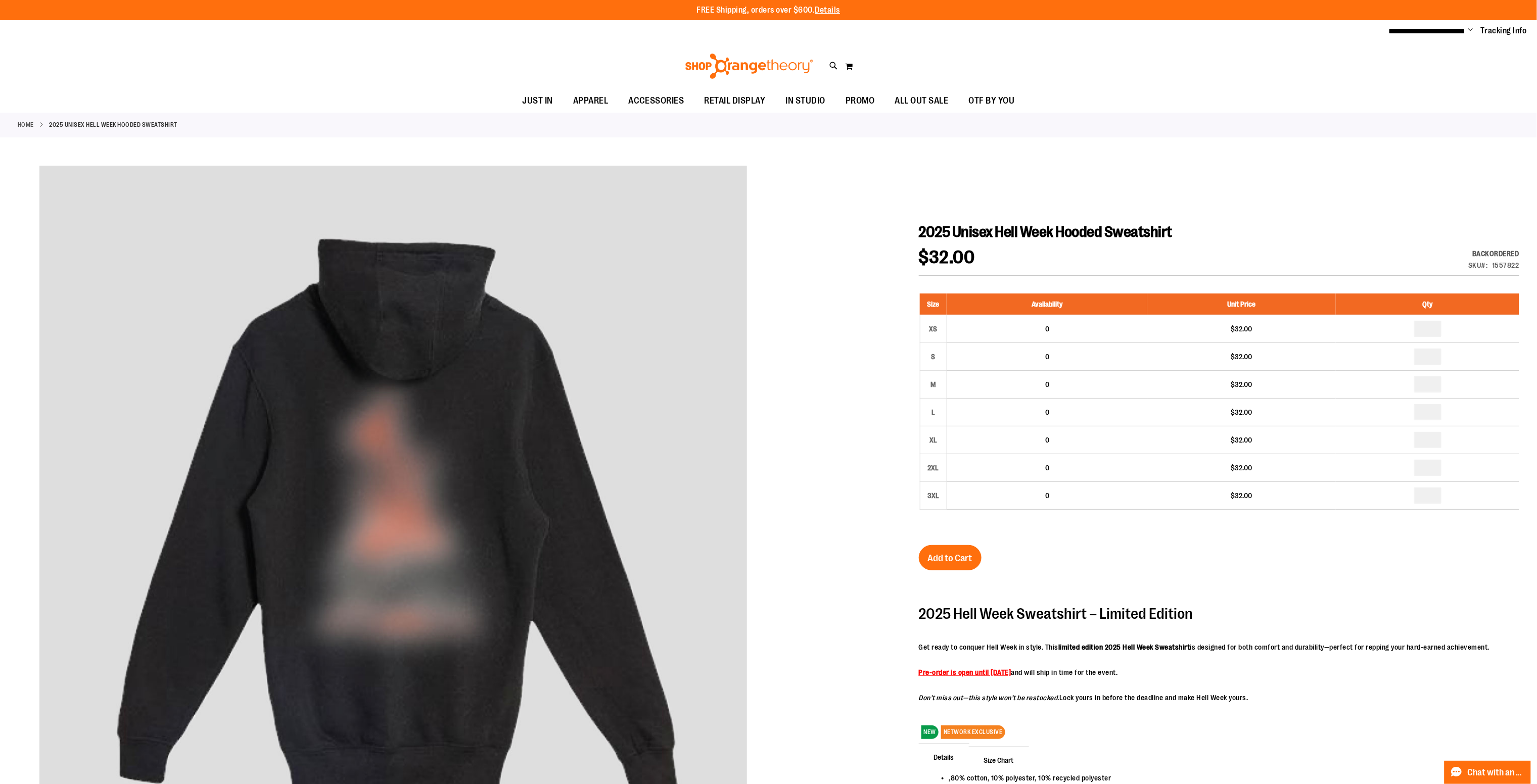
drag, startPoint x: 943, startPoint y: 237, endPoint x: 936, endPoint y: 229, distance: 10.6
click at [942, 235] on span "2025 Unisex Hell Week Hooded Sweatshirt" at bounding box center [1045, 232] width 254 height 17
drag, startPoint x: 978, startPoint y: 253, endPoint x: 988, endPoint y: 260, distance: 12.2
click at [988, 260] on div "2025 Unisex Hell Week Hooded Sweatshirt $32.00 Backordered Only %1 left SKU 155…" at bounding box center [1219, 569] width 600 height 692
click at [923, 225] on span "2025 Unisex Hell Week Hooded Sweatshirt" at bounding box center [1045, 232] width 254 height 17
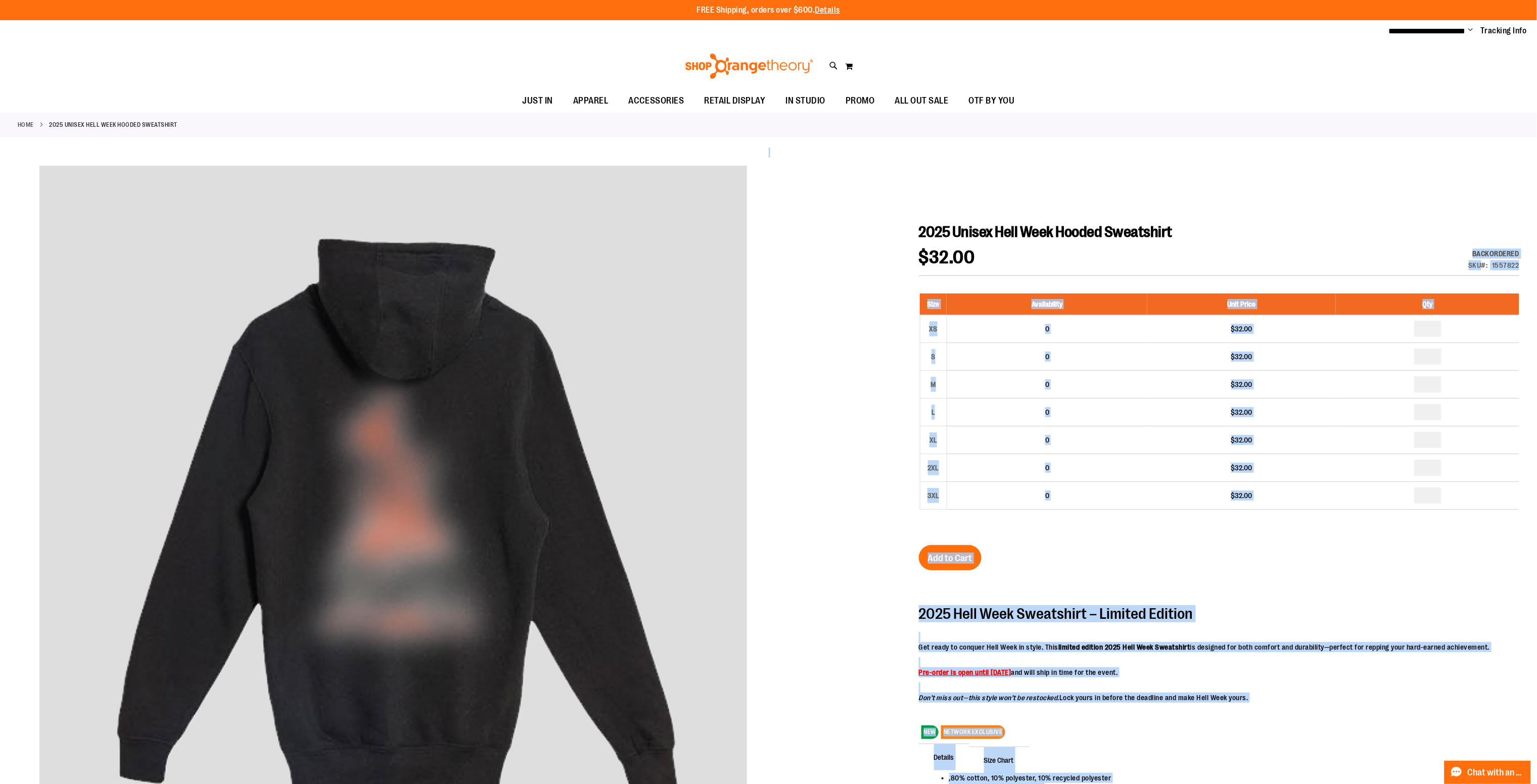
drag, startPoint x: 918, startPoint y: 227, endPoint x: 1032, endPoint y: 258, distance: 118.1
click at [1032, 258] on div "$32.00 Backordered Only %1 left SKU 1557822" at bounding box center [1219, 262] width 600 height 27
drag, startPoint x: 918, startPoint y: 230, endPoint x: 1000, endPoint y: 262, distance: 88.0
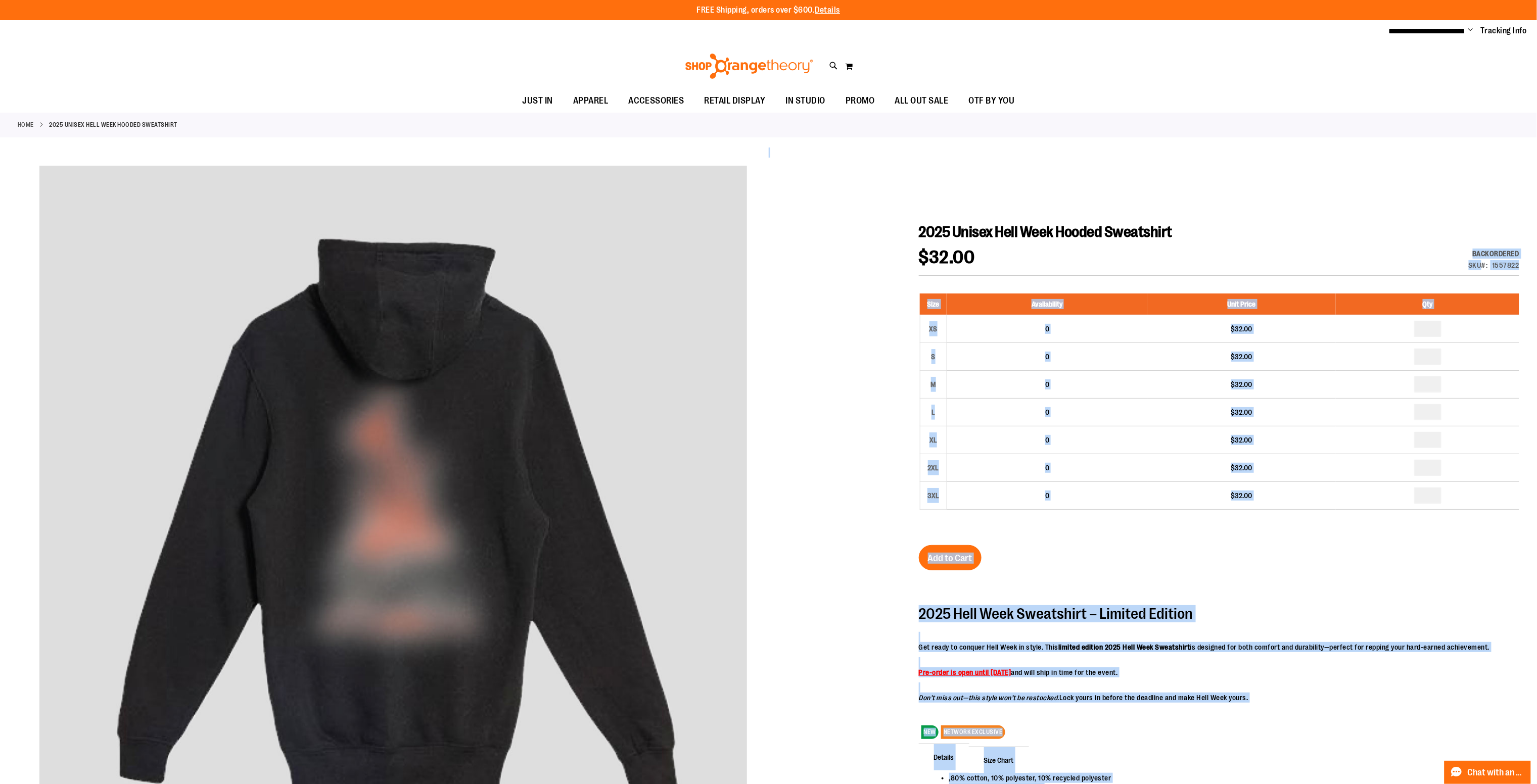
click at [926, 230] on span "2025 Unisex Hell Week Hooded Sweatshirt" at bounding box center [1045, 232] width 254 height 17
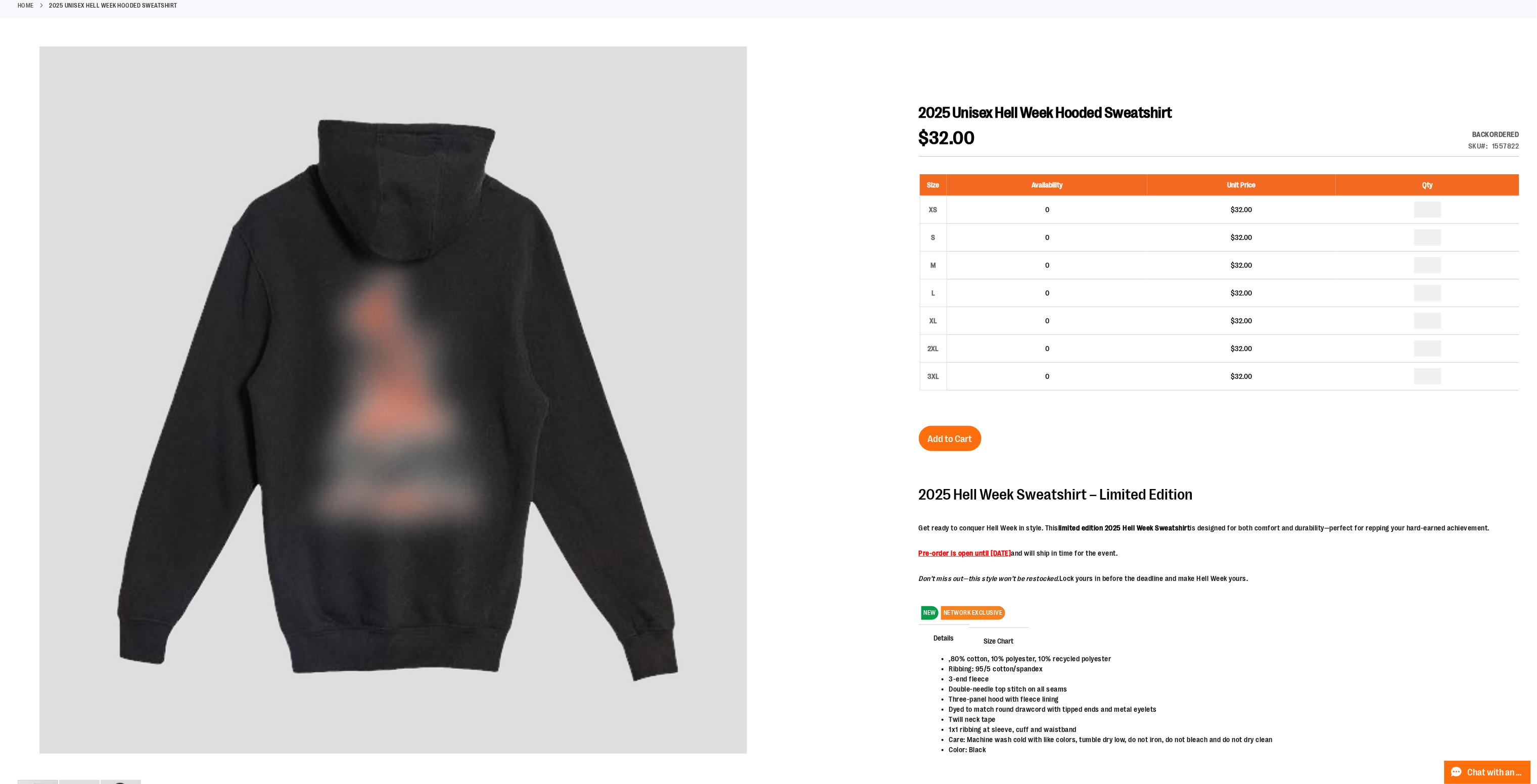
scroll to position [202, 0]
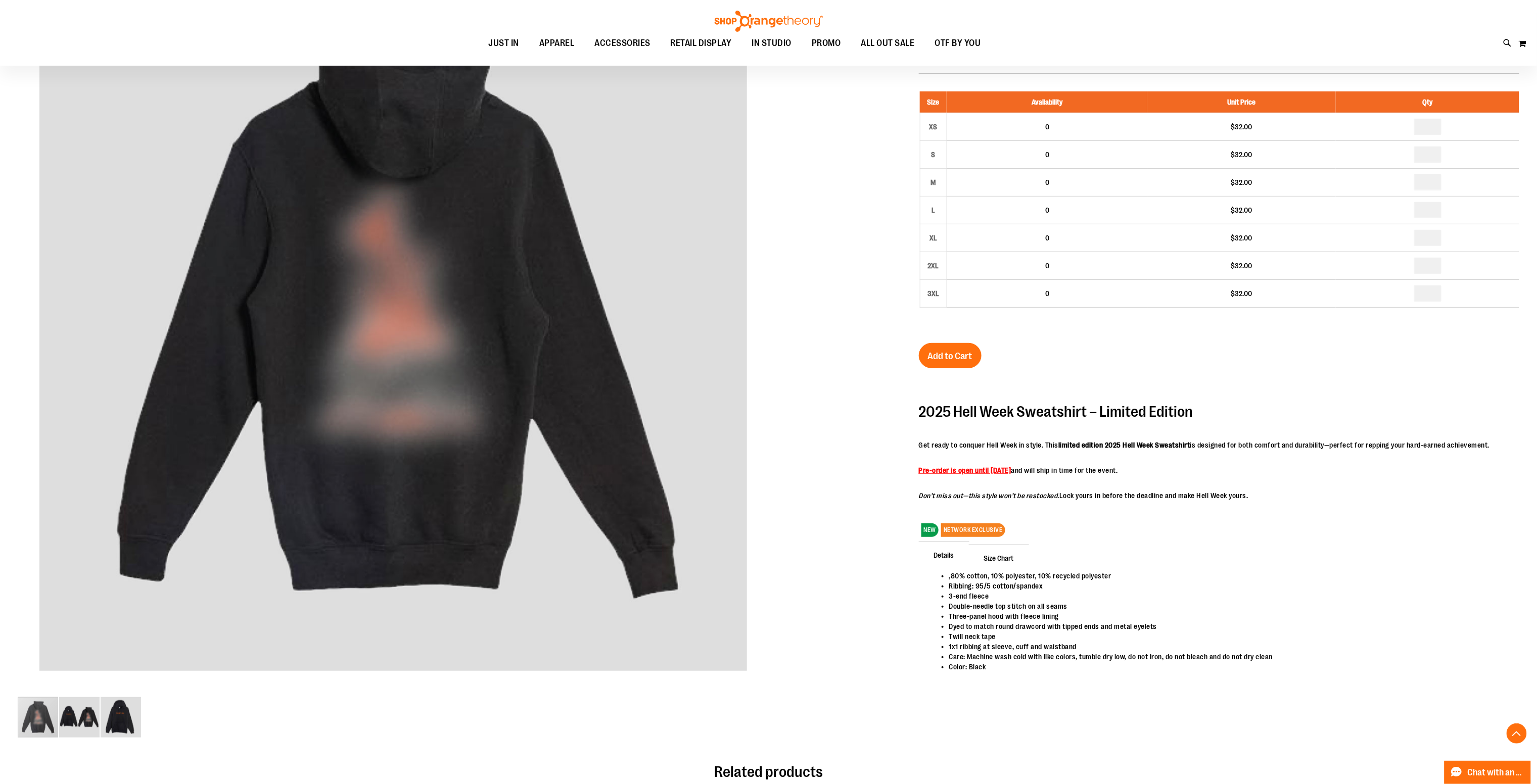
drag, startPoint x: 1291, startPoint y: 503, endPoint x: 925, endPoint y: 426, distance: 374.0
click at [926, 426] on div "2025 Hell Week Sweatshirt – Limited Edition Get ready to conquer Hell Week in s…" at bounding box center [1204, 452] width 571 height 97
click at [923, 427] on div "2025 Hell Week Sweatshirt – Limited Edition Get ready to conquer Hell Week in s…" at bounding box center [1204, 452] width 571 height 97
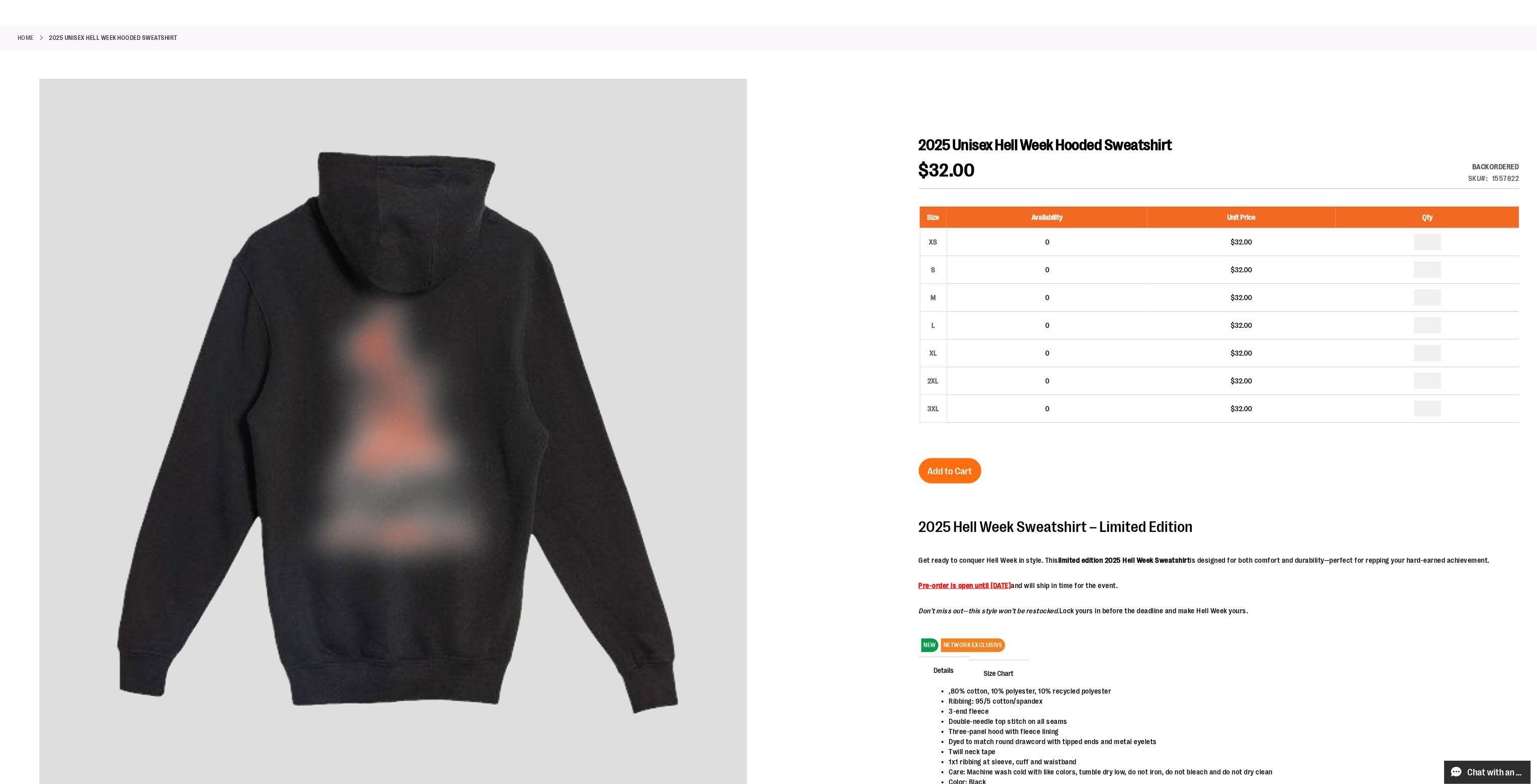
scroll to position [0, 0]
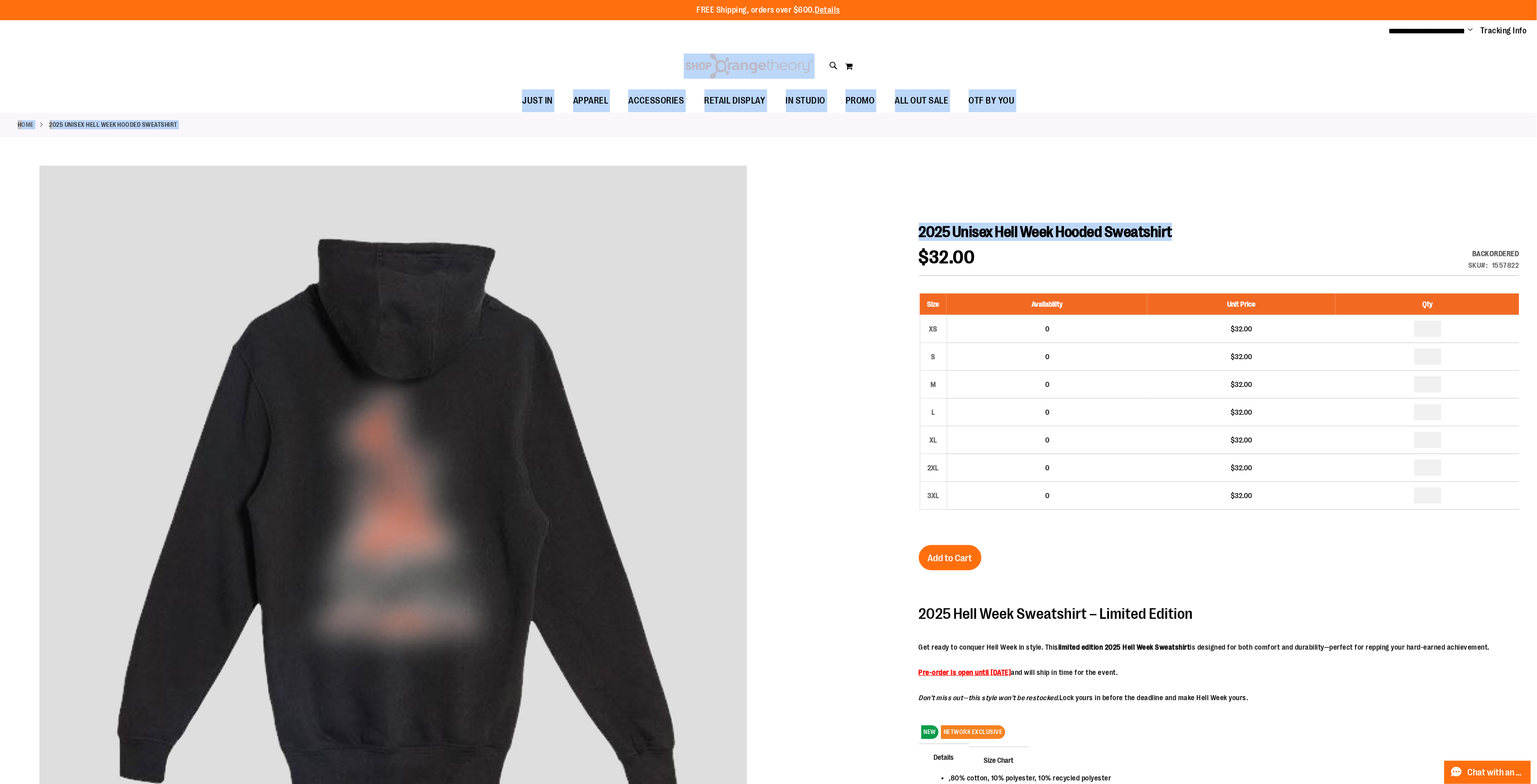
drag, startPoint x: 304, startPoint y: 72, endPoint x: 1441, endPoint y: 245, distance: 1150.1
click at [1452, 240] on h1 "2025 Unisex Hell Week Hooded Sweatshirt" at bounding box center [1219, 232] width 600 height 18
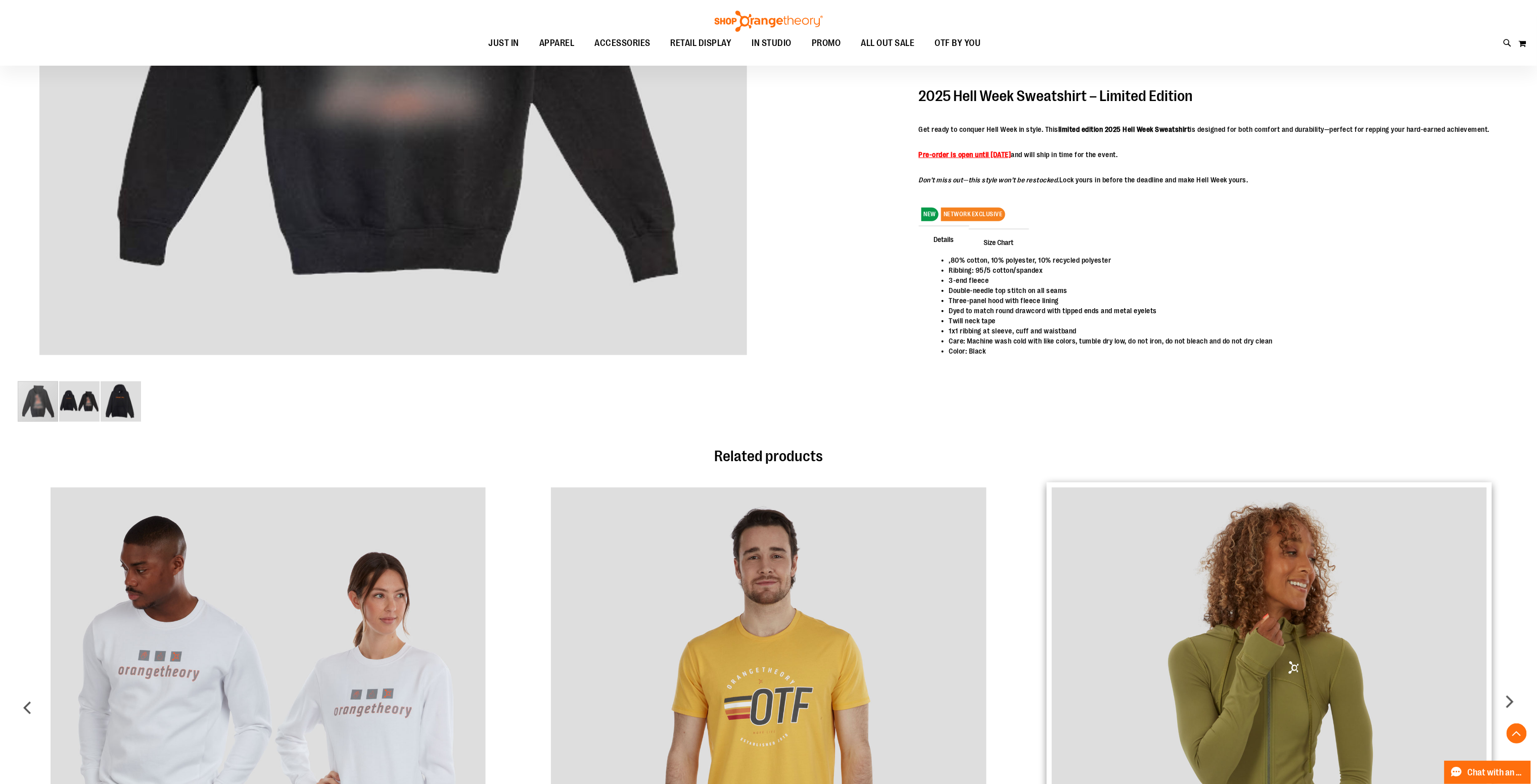
scroll to position [402, 0]
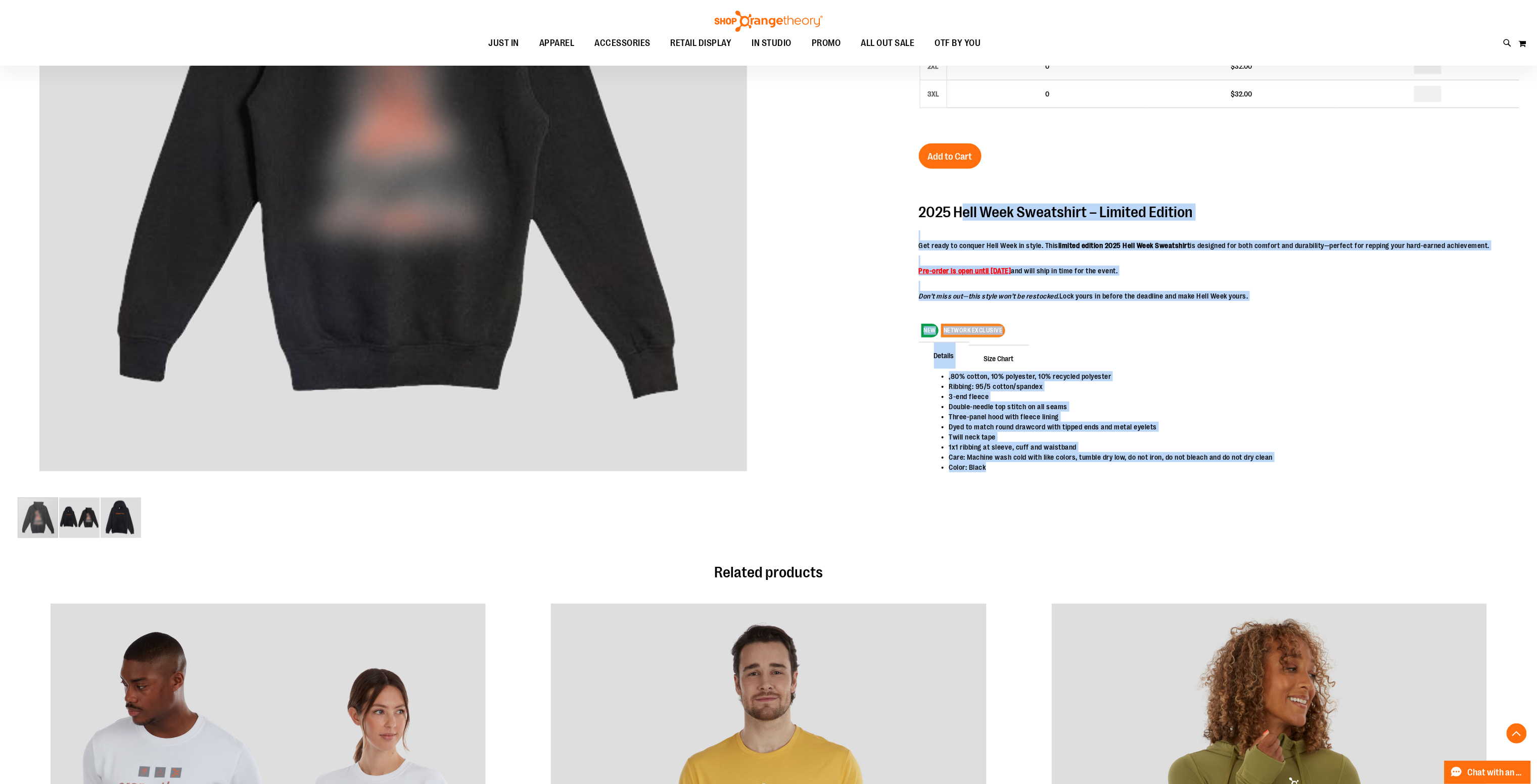
drag, startPoint x: 1031, startPoint y: 478, endPoint x: 949, endPoint y: 208, distance: 282.2
click at [952, 208] on div "2025 Unisex Hell Week Hooded Sweatshirt $32.00 Backordered Only %1 left SKU 155…" at bounding box center [1219, 167] width 600 height 692
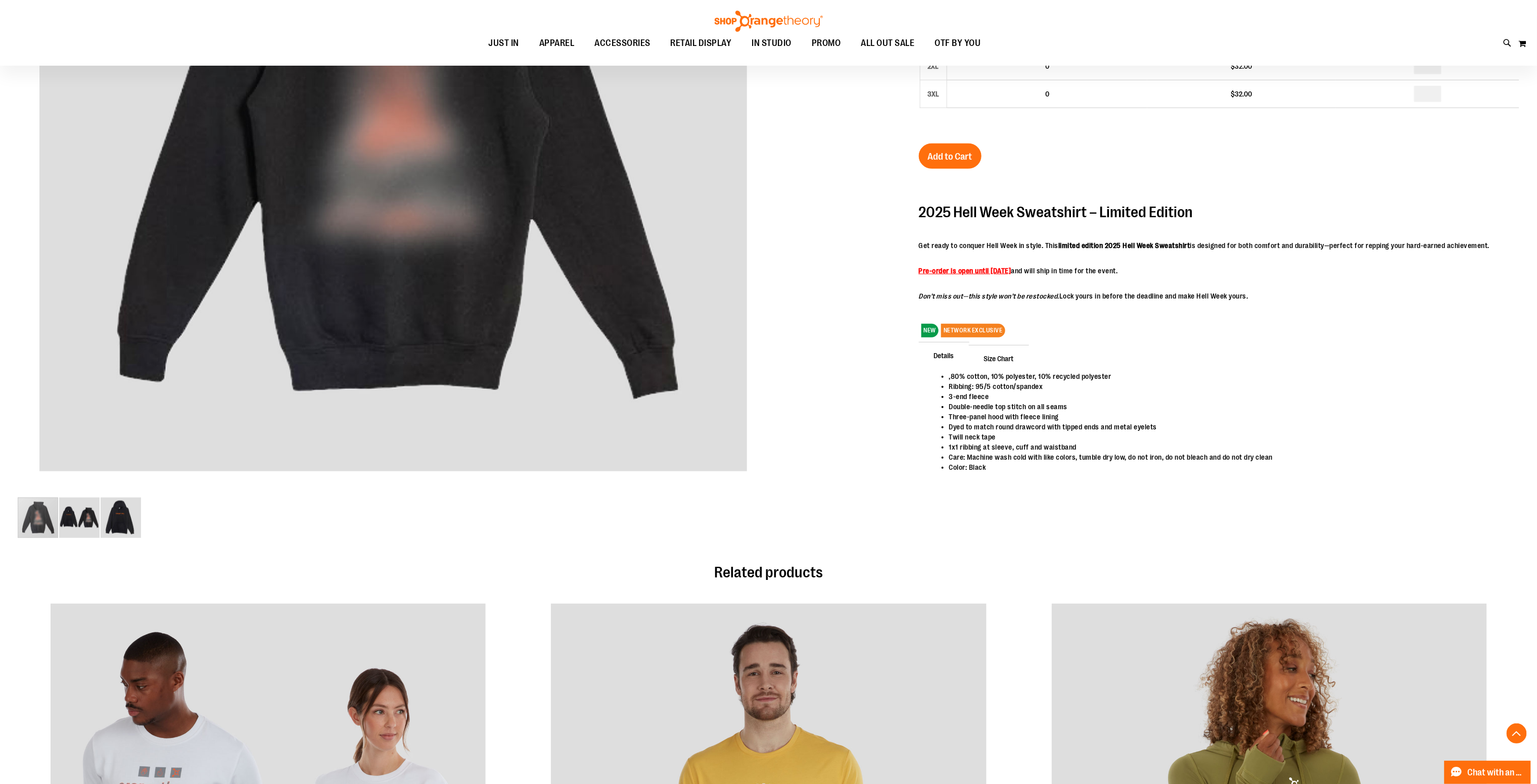
click at [946, 209] on h2 "2025 Hell Week Sweatshirt – Limited Edition" at bounding box center [1204, 212] width 571 height 16
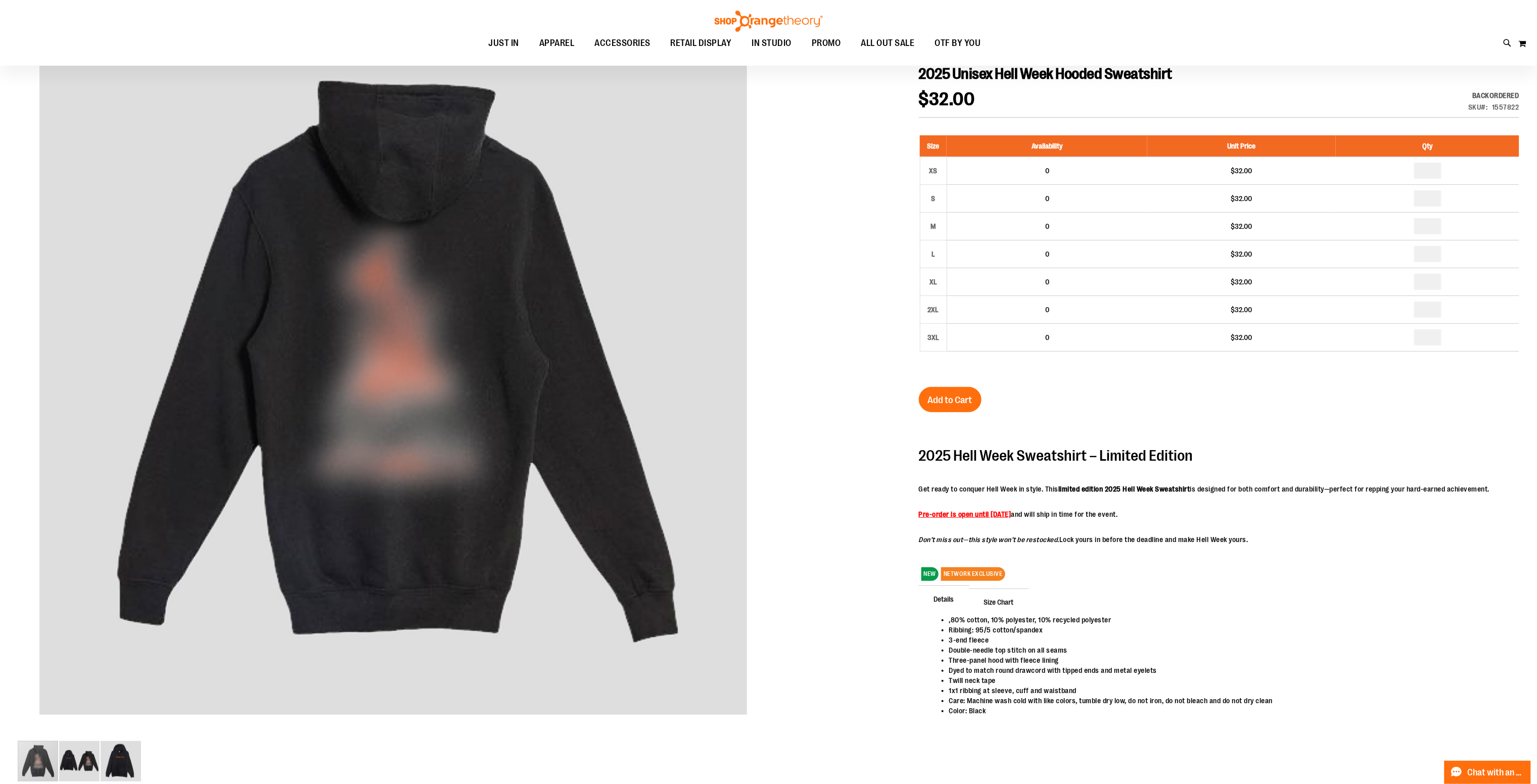
scroll to position [0, 0]
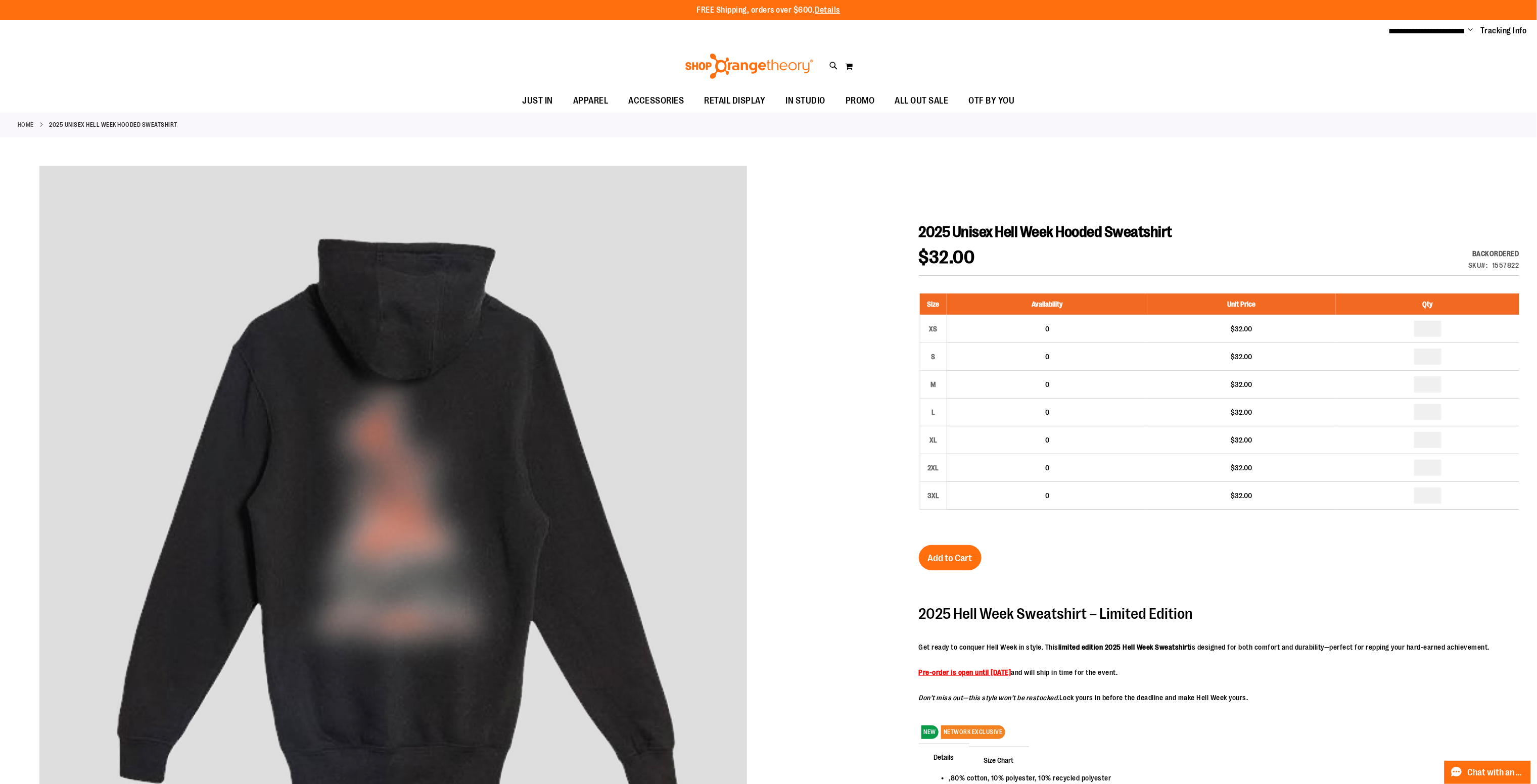
click at [1152, 75] on div "Toggle Nav Search Popular Suggestions Advanced Search" at bounding box center [768, 65] width 1537 height 46
drag, startPoint x: 1152, startPoint y: 75, endPoint x: 990, endPoint y: 43, distance: 165.1
click at [1188, 51] on header "**********" at bounding box center [768, 45] width 1537 height 90
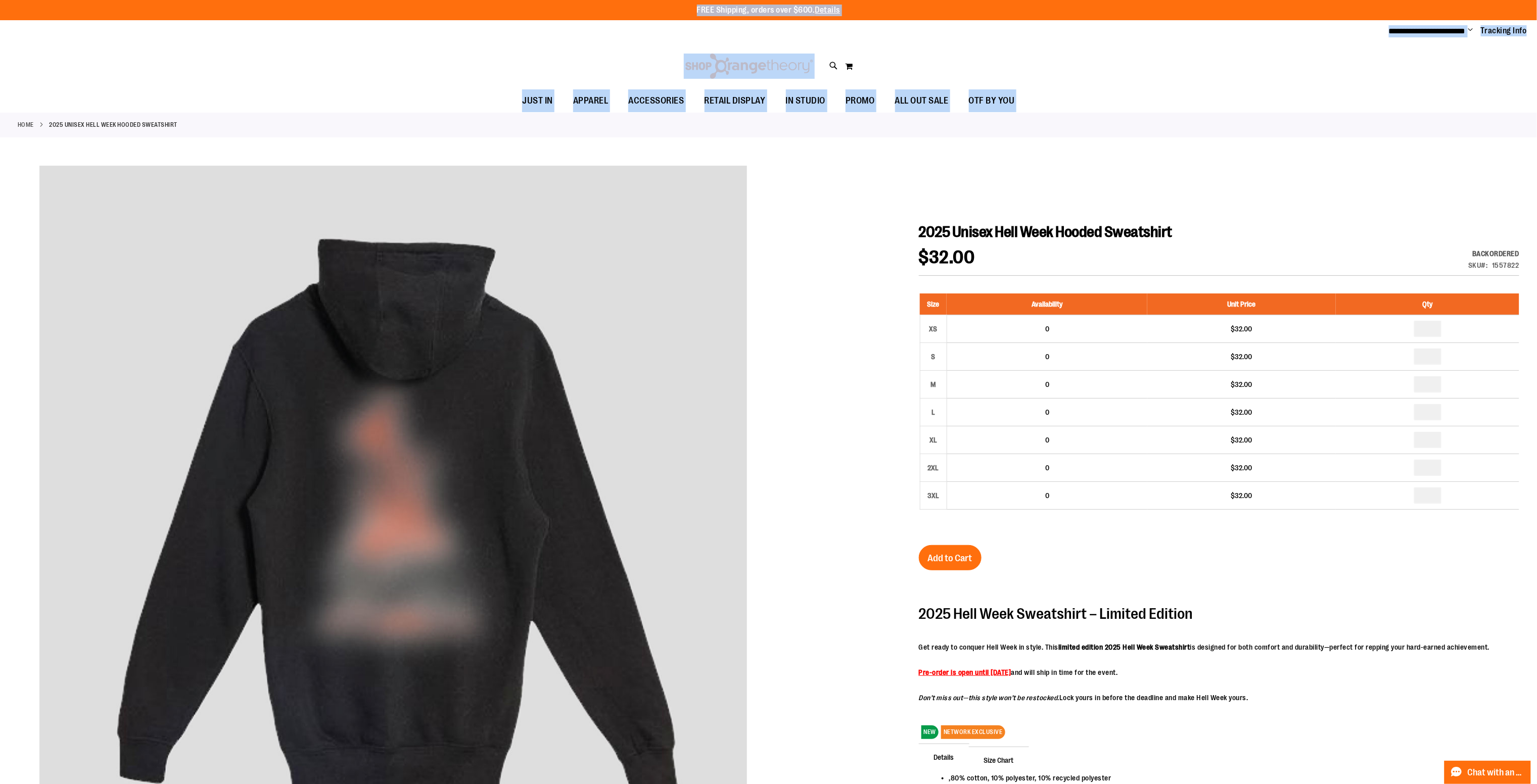
drag, startPoint x: 618, startPoint y: 12, endPoint x: 1246, endPoint y: 116, distance: 636.6
click at [1247, 119] on div "Home 2025 Unisex Hell Week Hooded Sweatshirt" at bounding box center [768, 125] width 1537 height 25
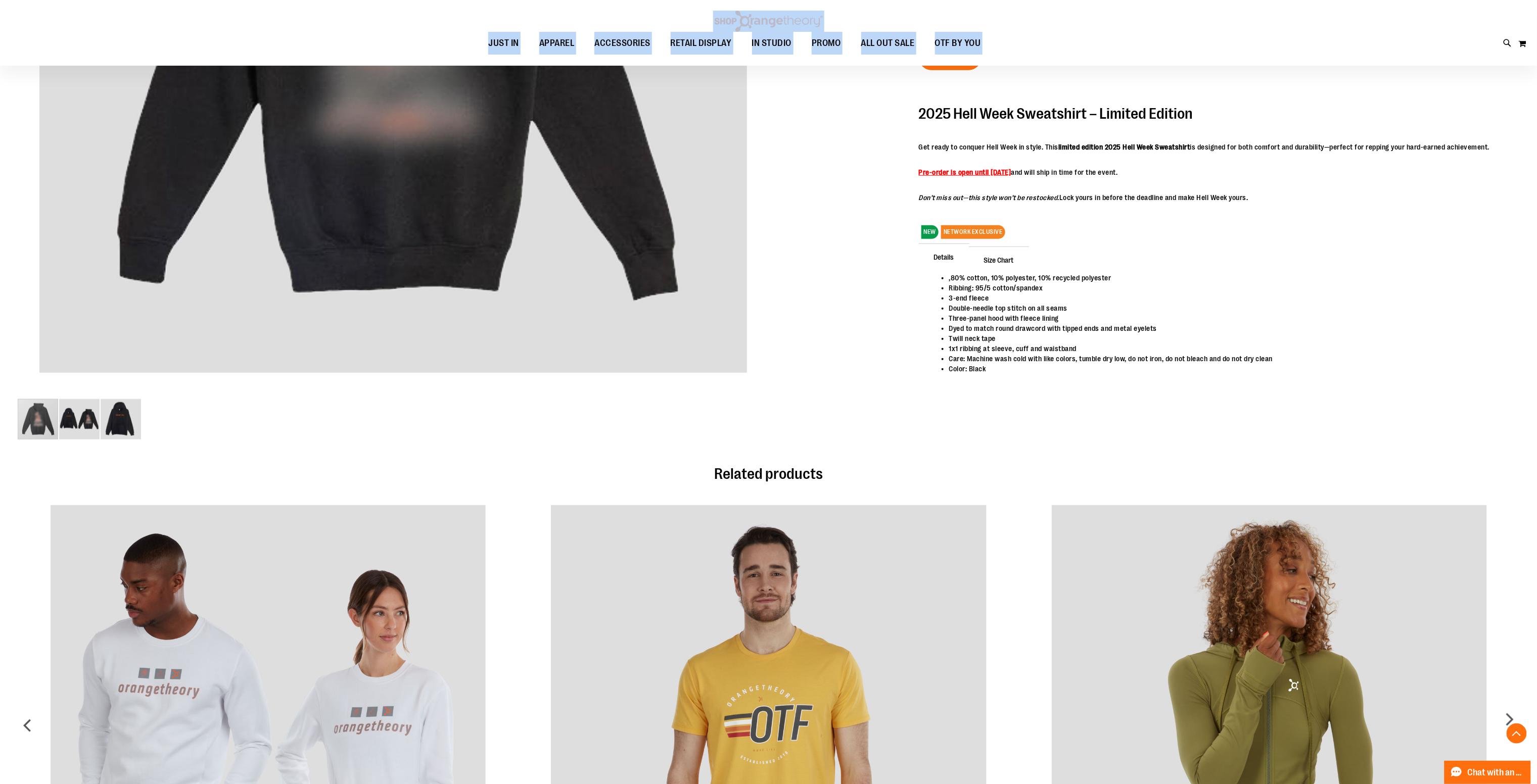
scroll to position [907, 0]
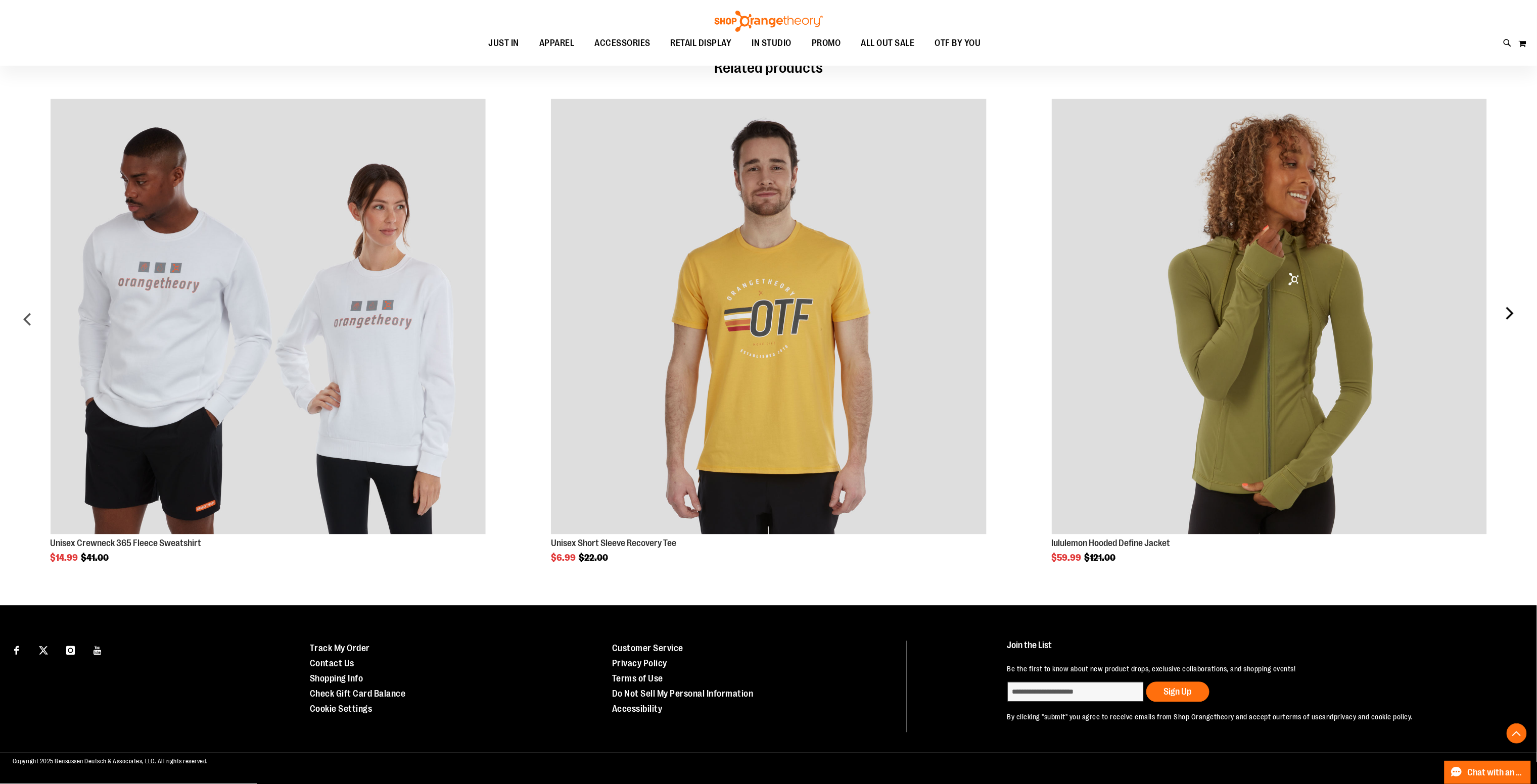
drag, startPoint x: 1511, startPoint y: 589, endPoint x: 1514, endPoint y: 418, distance: 171.0
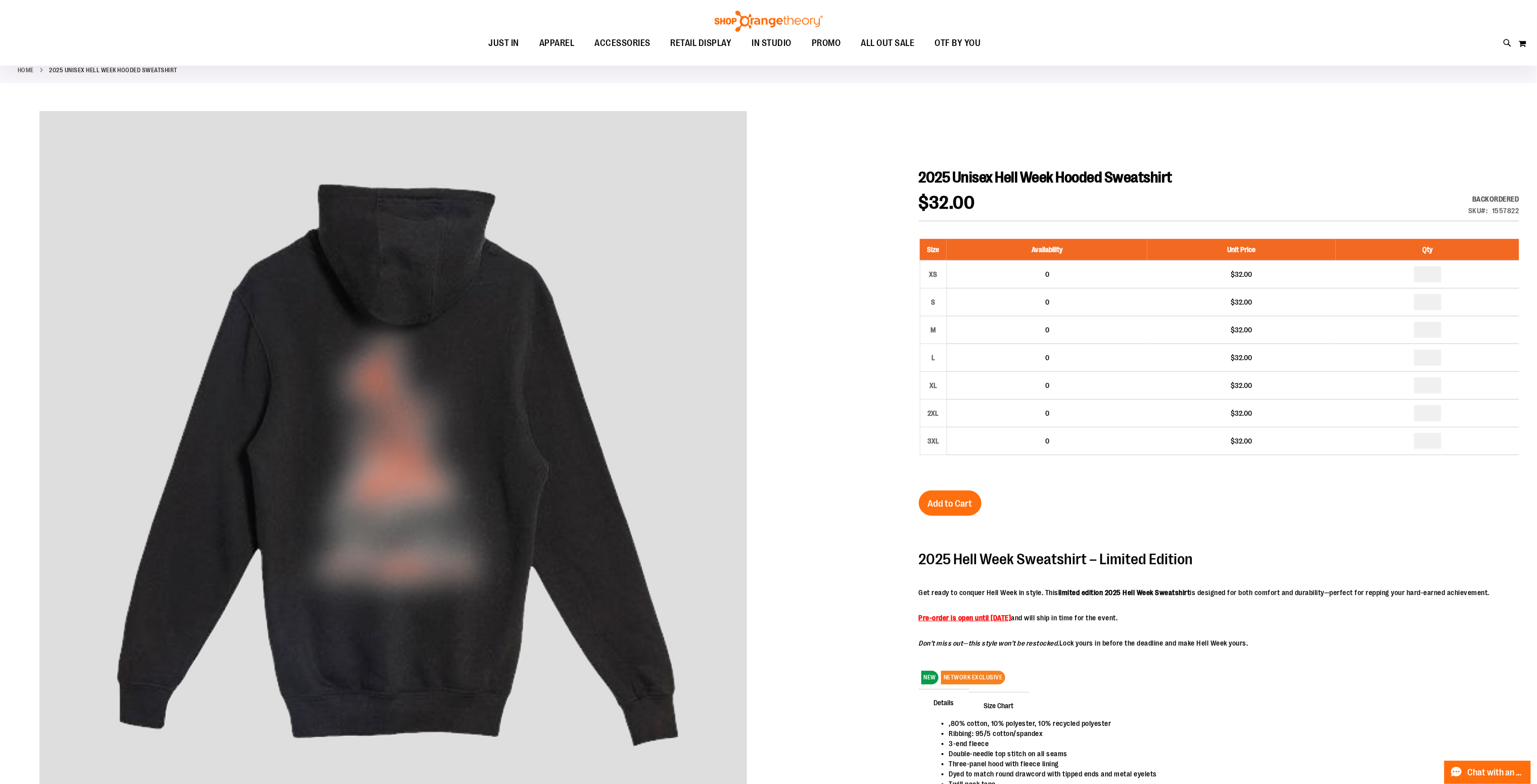
scroll to position [0, 0]
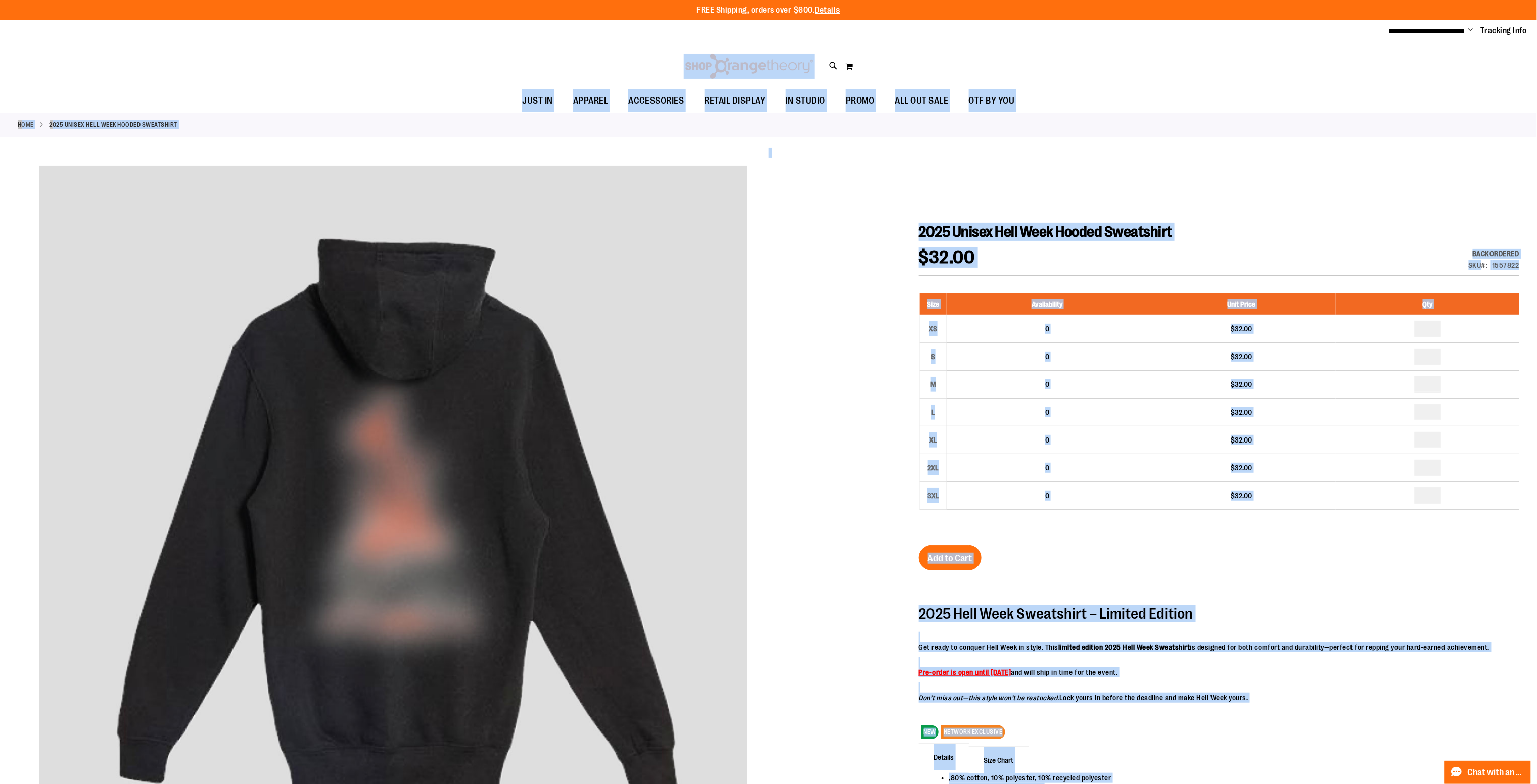
drag, startPoint x: 1520, startPoint y: 587, endPoint x: 535, endPoint y: 39, distance: 1127.2
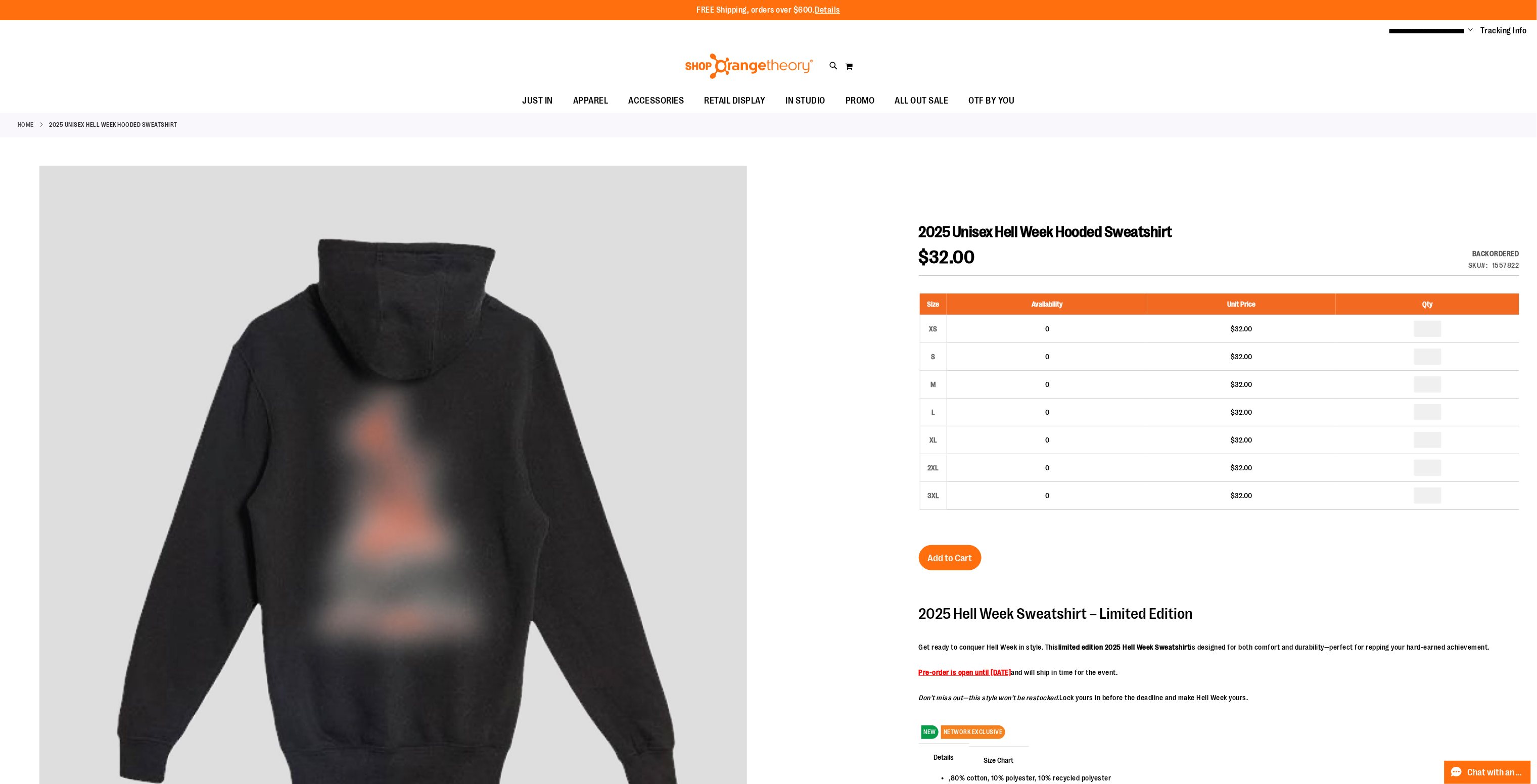
click at [550, 1] on div "FREE Shipping, orders over $600. Details To order the Spring Dri Tri event bund…" at bounding box center [768, 10] width 1537 height 20
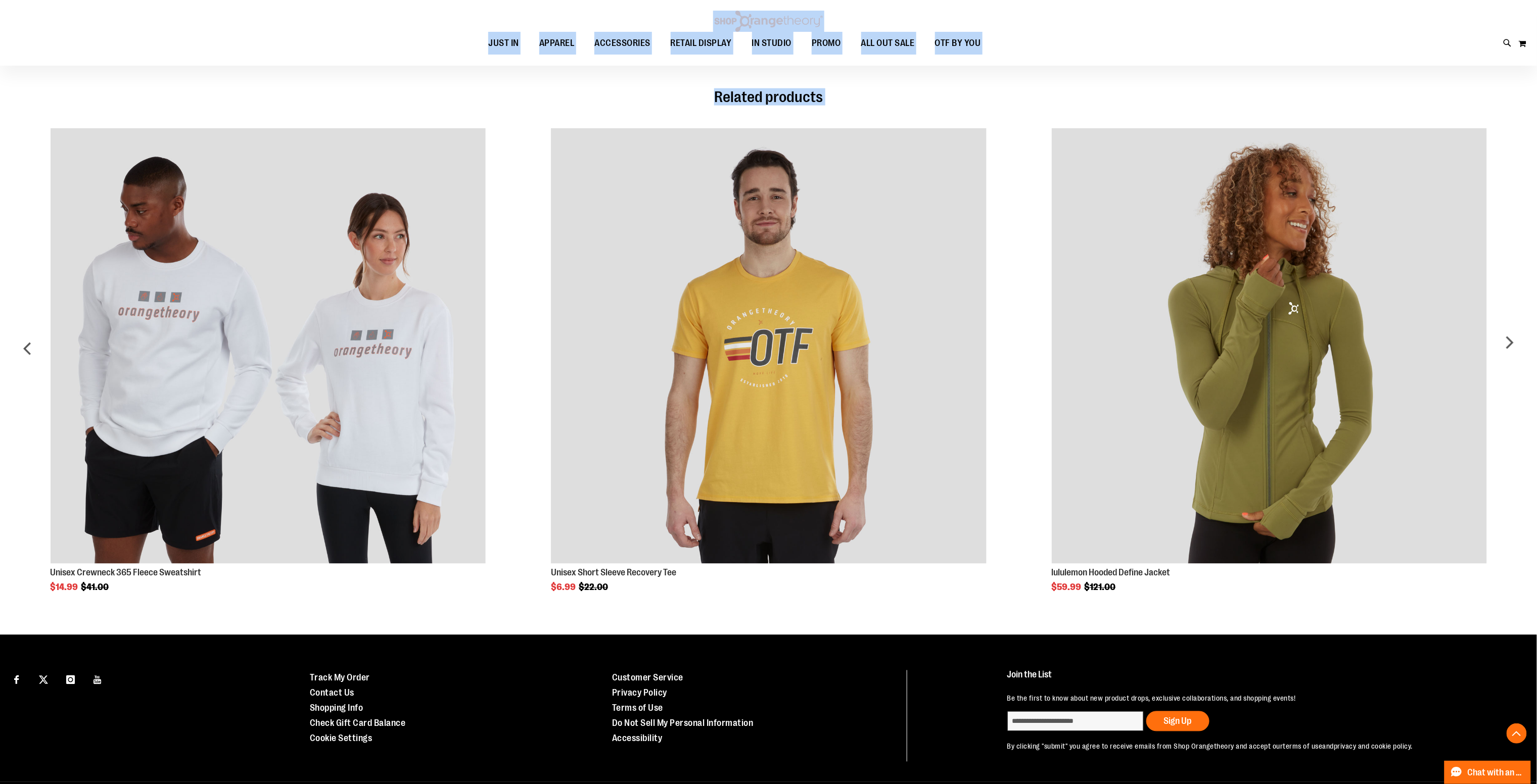
scroll to position [907, 0]
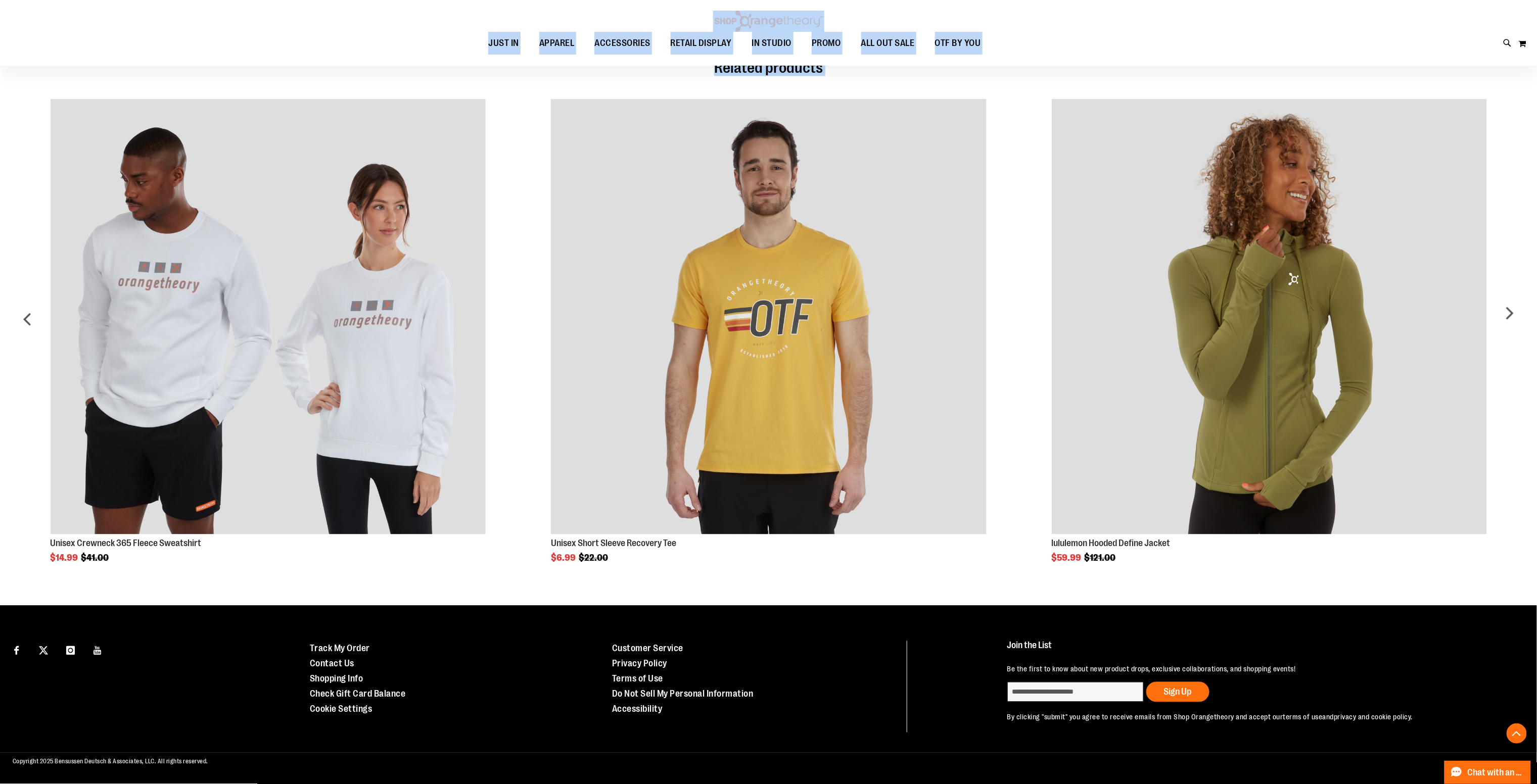
drag, startPoint x: 587, startPoint y: 3, endPoint x: 1516, endPoint y: 586, distance: 1096.8
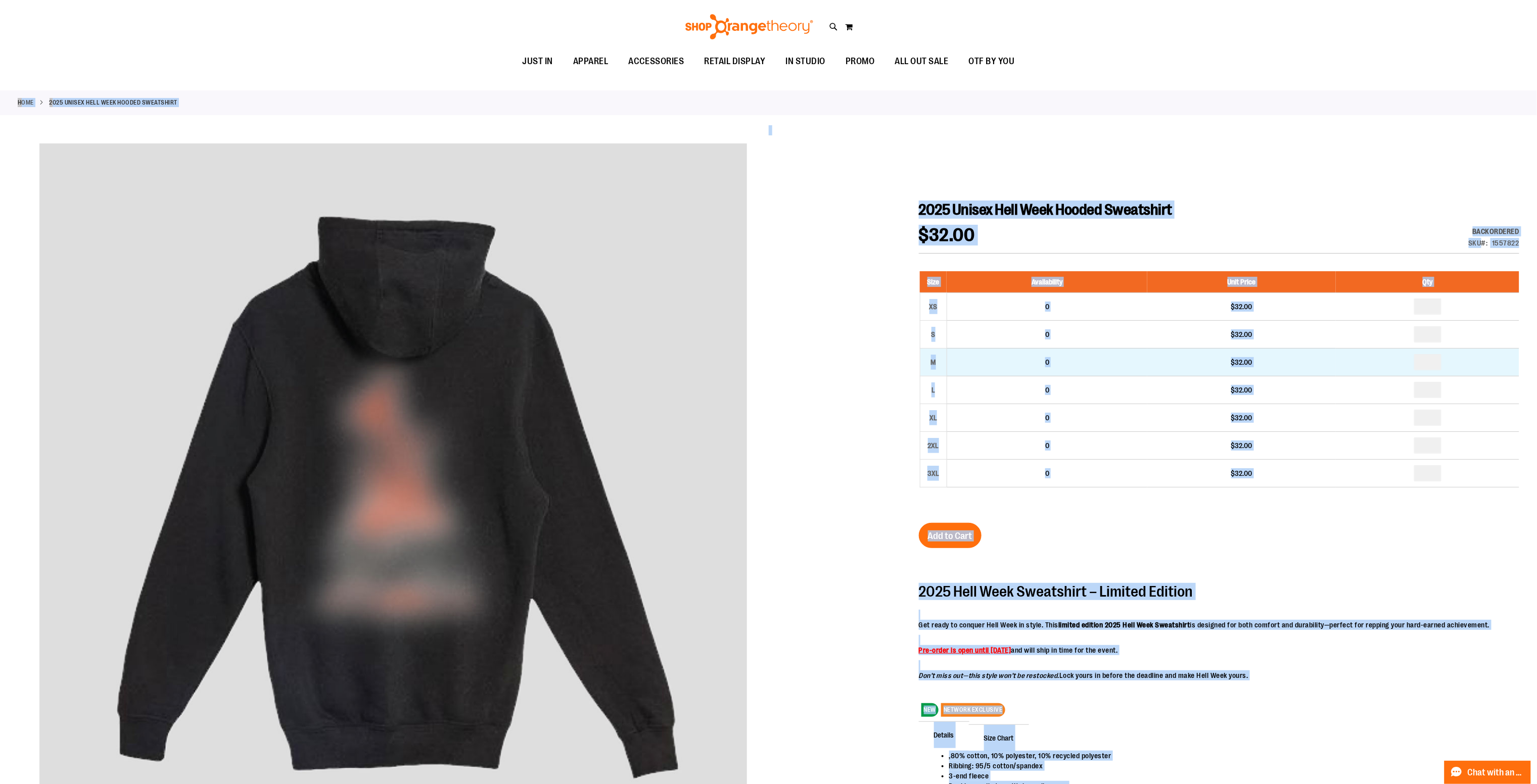
scroll to position [0, 0]
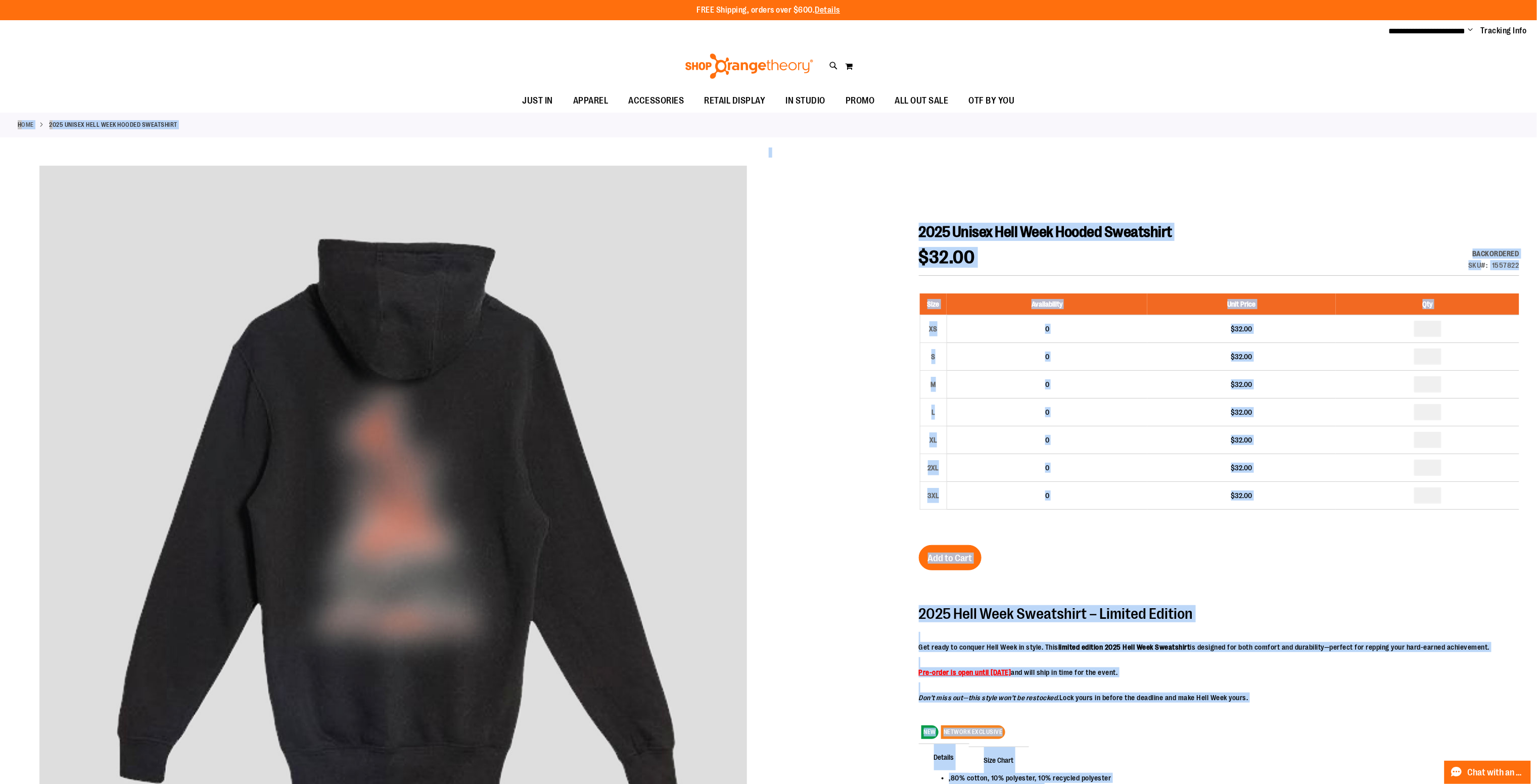
click at [978, 214] on div at bounding box center [768, 551] width 1501 height 806
